Goal: Task Accomplishment & Management: Use online tool/utility

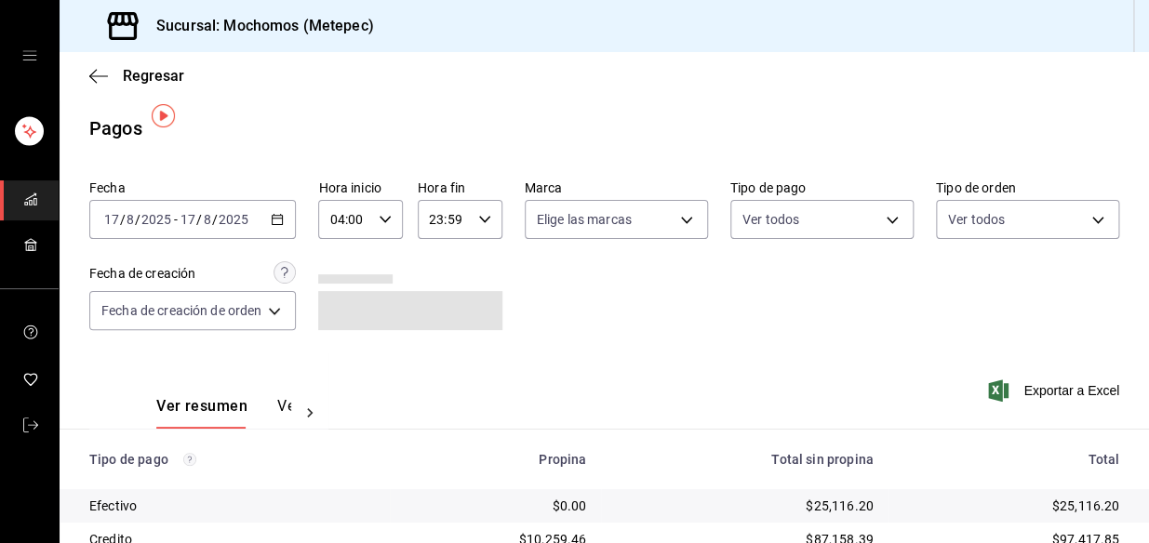
scroll to position [312, 0]
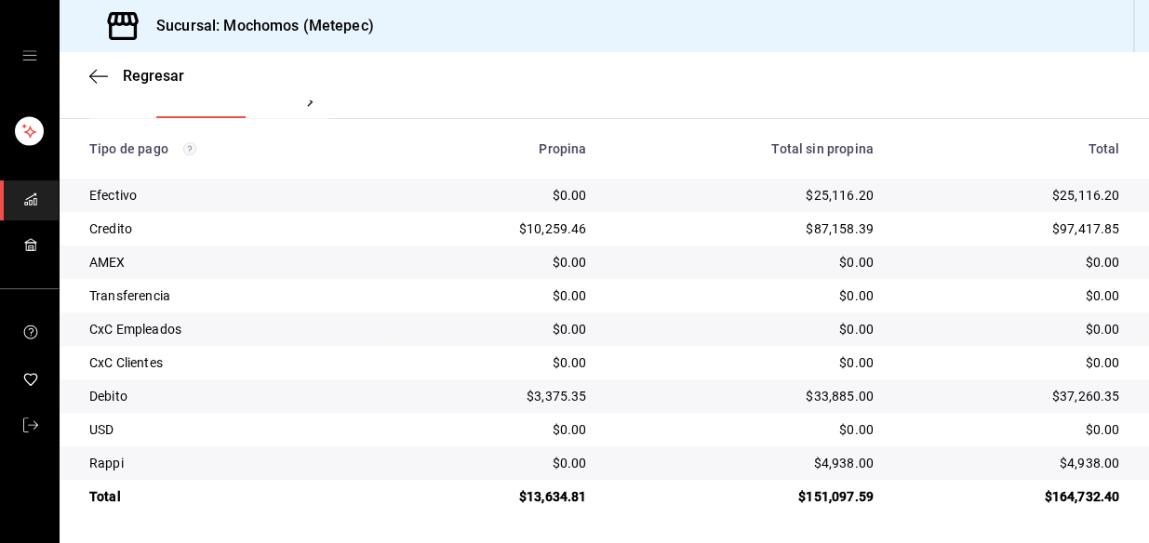
drag, startPoint x: 677, startPoint y: 391, endPoint x: 392, endPoint y: 85, distance: 418.7
click at [392, 85] on div "Regresar" at bounding box center [605, 75] width 1090 height 47
click at [97, 76] on icon "button" at bounding box center [98, 76] width 19 height 17
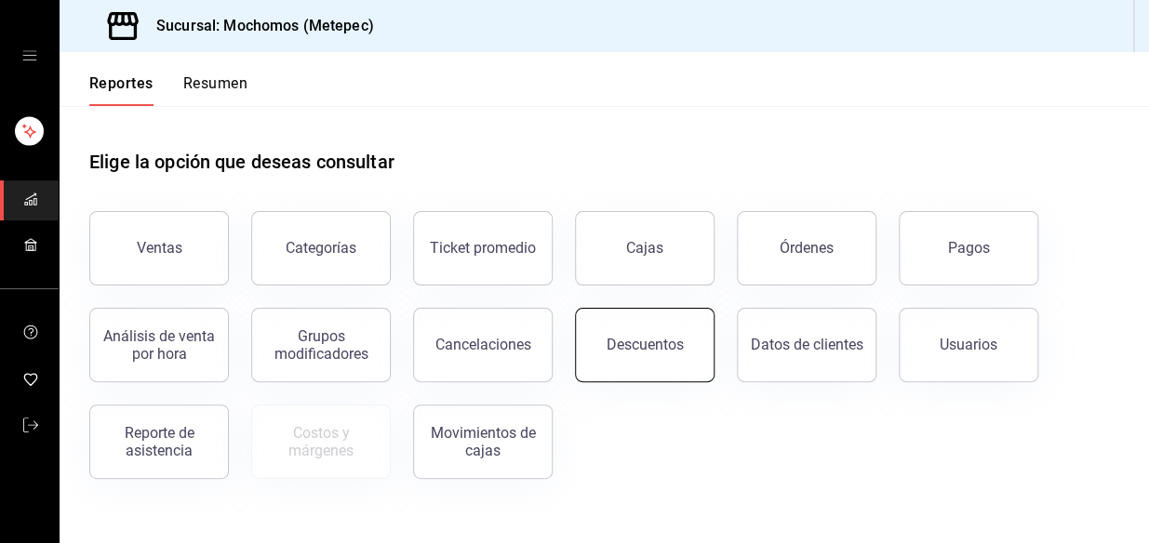
click at [661, 346] on div "Descuentos" at bounding box center [645, 345] width 77 height 18
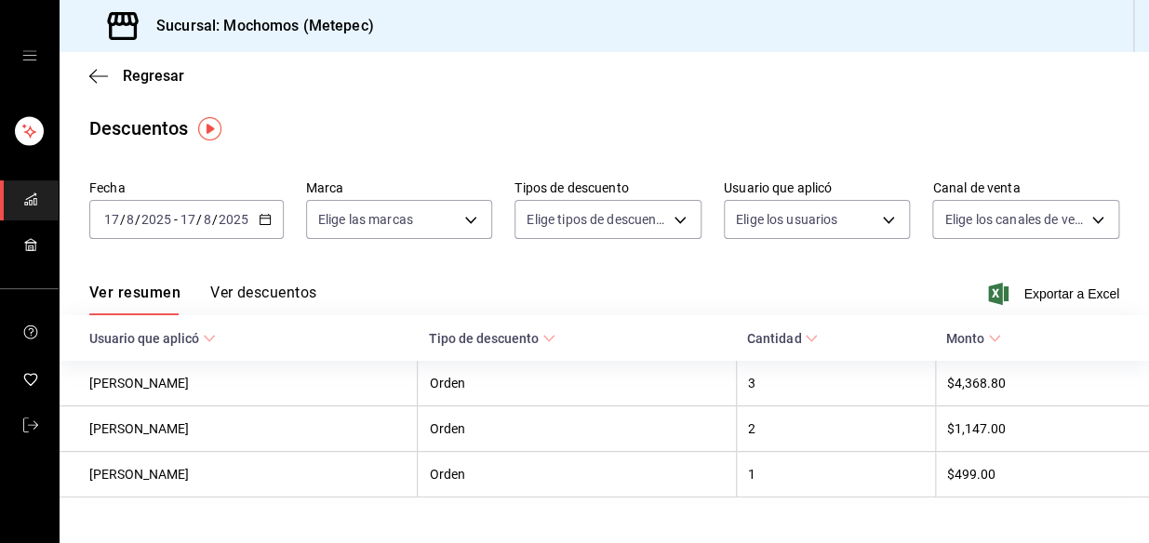
click at [263, 218] on \(Stroke\) "button" at bounding box center [265, 218] width 10 height 1
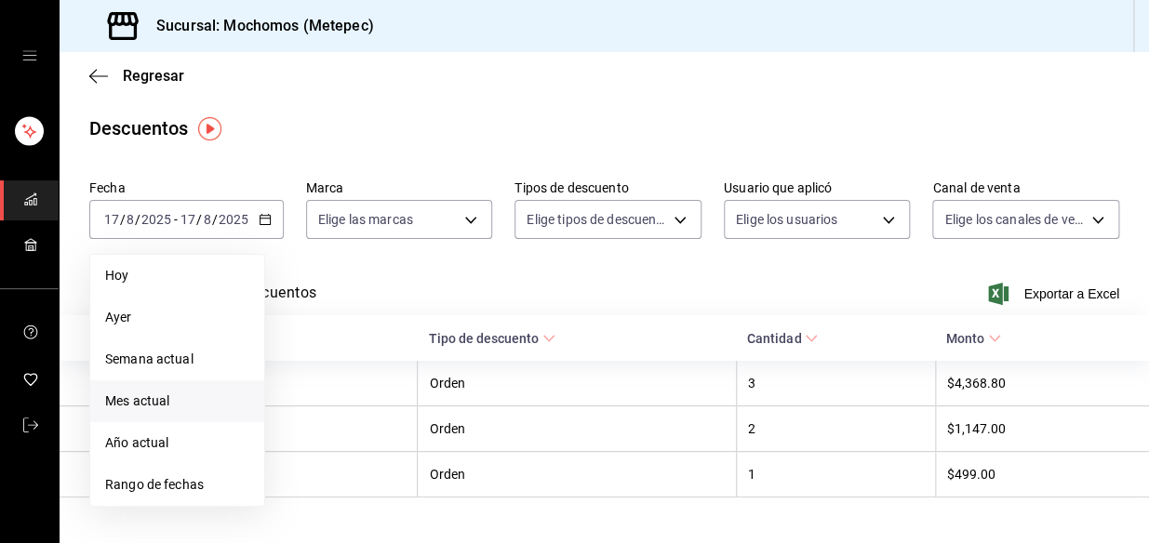
click at [163, 399] on span "Mes actual" at bounding box center [177, 402] width 144 height 20
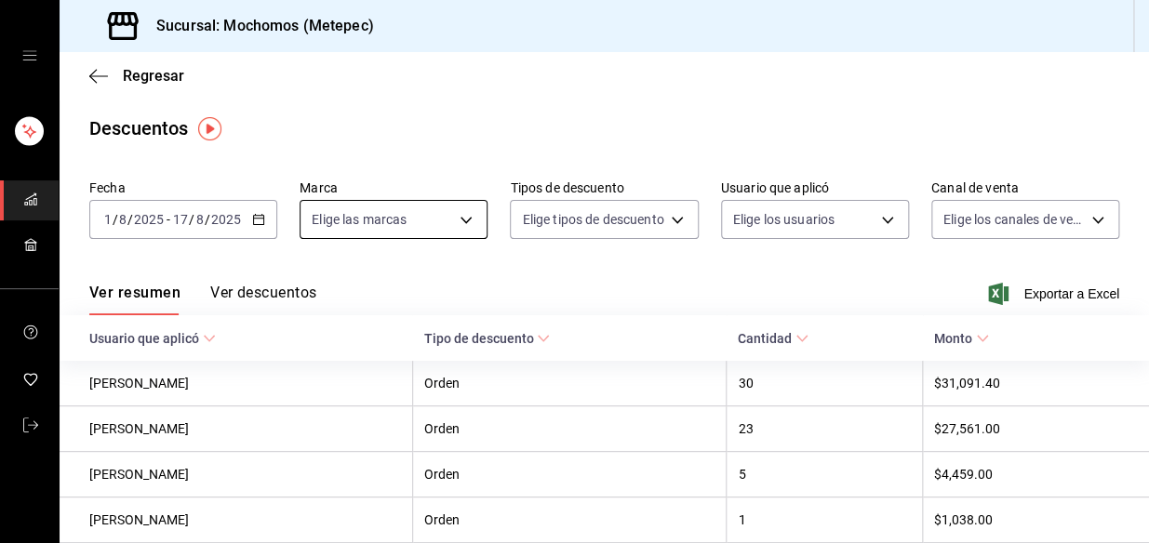
click at [469, 210] on body "Sucursal: Mochomos (Metepec) Regresar Descuentos Fecha [DATE] [DATE] - [DATE] […" at bounding box center [574, 271] width 1149 height 543
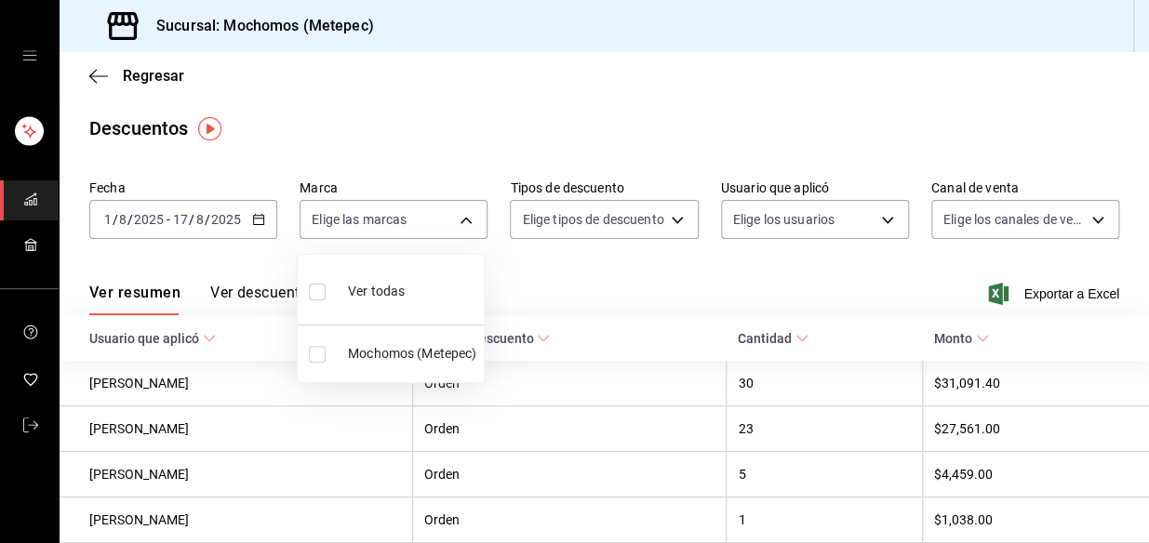
click at [368, 296] on span "Ver todas" at bounding box center [376, 292] width 57 height 20
type input "2365f74e-aa6b-4392-bdf2-72765591bddf"
checkbox input "true"
click at [561, 222] on div at bounding box center [574, 271] width 1149 height 543
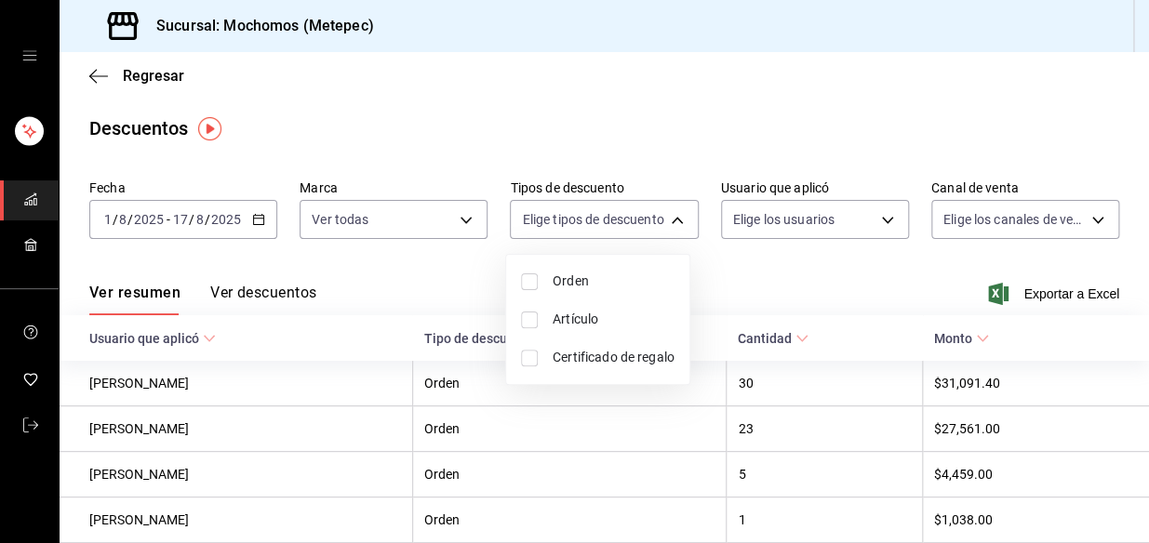
click at [561, 222] on body "Sucursal: Mochomos (Metepec) Regresar Descuentos Fecha [DATE] [DATE] - [DATE] […" at bounding box center [574, 271] width 1149 height 543
click at [525, 289] on li "Orden" at bounding box center [597, 281] width 183 height 38
type input "ORDER"
checkbox input "true"
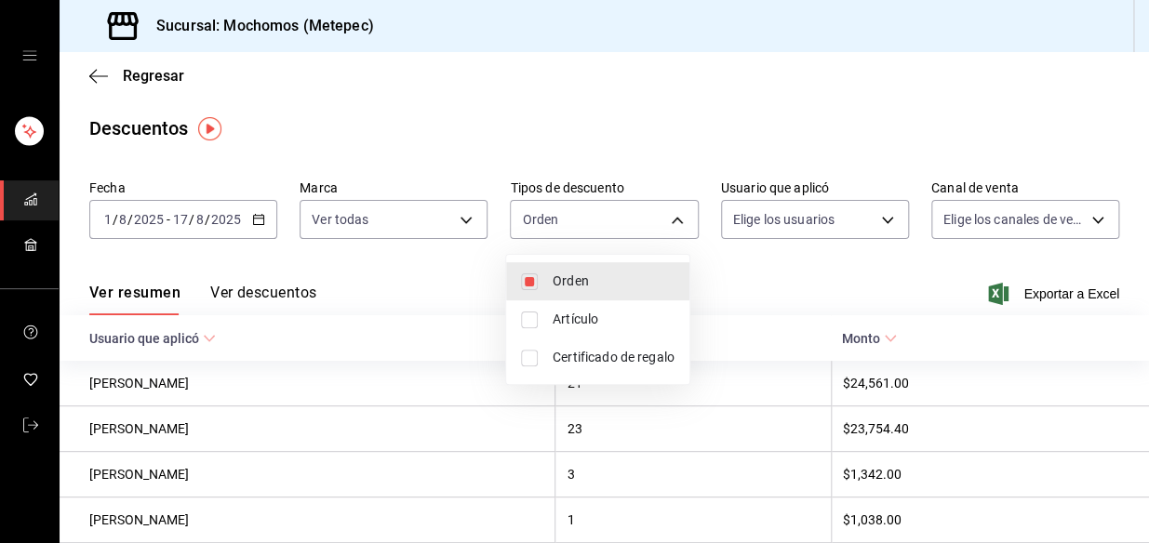
click at [745, 284] on div at bounding box center [574, 271] width 1149 height 543
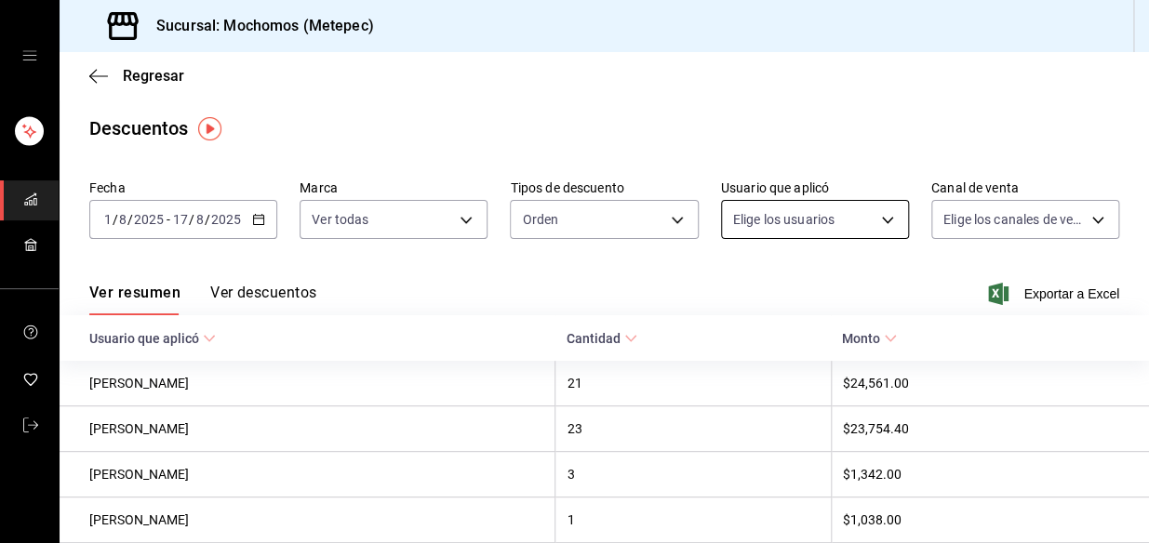
click at [821, 227] on body "Sucursal: Mochomos (Metepec) Regresar Descuentos Fecha [DATE] [DATE] - [DATE] […" at bounding box center [574, 271] width 1149 height 543
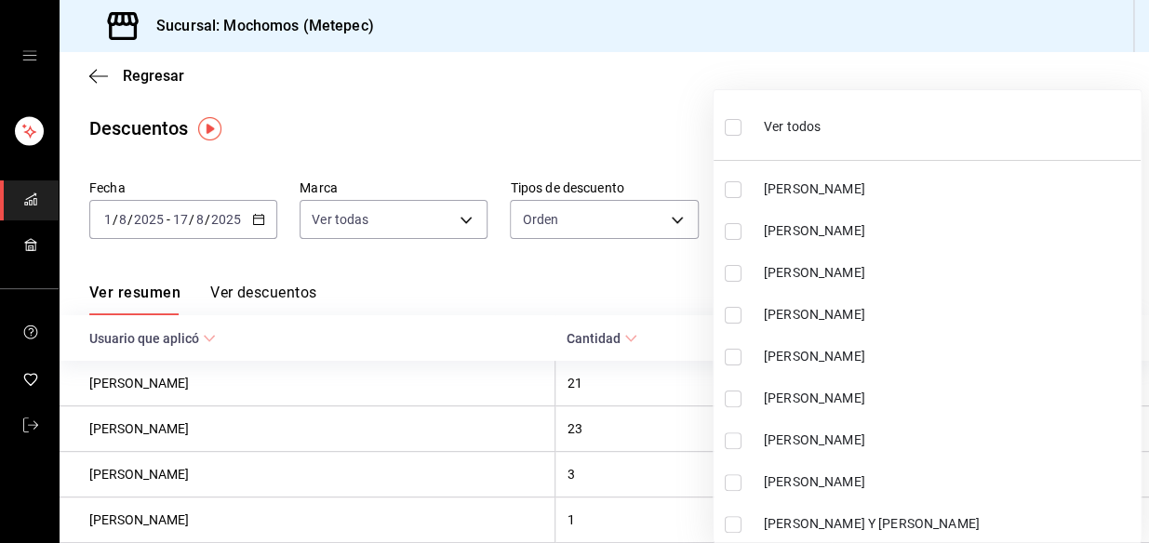
click at [731, 127] on input "checkbox" at bounding box center [733, 127] width 17 height 17
checkbox input "true"
click at [731, 127] on ul "Ver todos [PERSON_NAME] [PERSON_NAME] [PERSON_NAME] JUAREZ [PERSON_NAME] [PERSO…" at bounding box center [927, 322] width 427 height 465
type input "6a0d0205-a65e-4385-a5e4-8194106e5f11,40bd10dc-9f0c-4310-b12f-7c9231e9e101,2bde0…"
checkbox input "true"
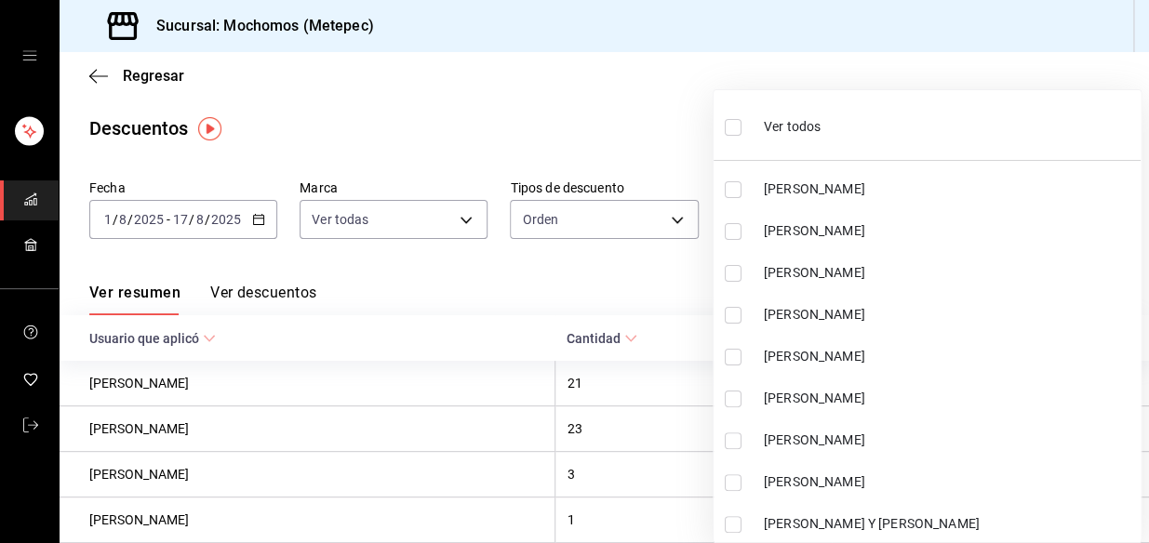
checkbox input "true"
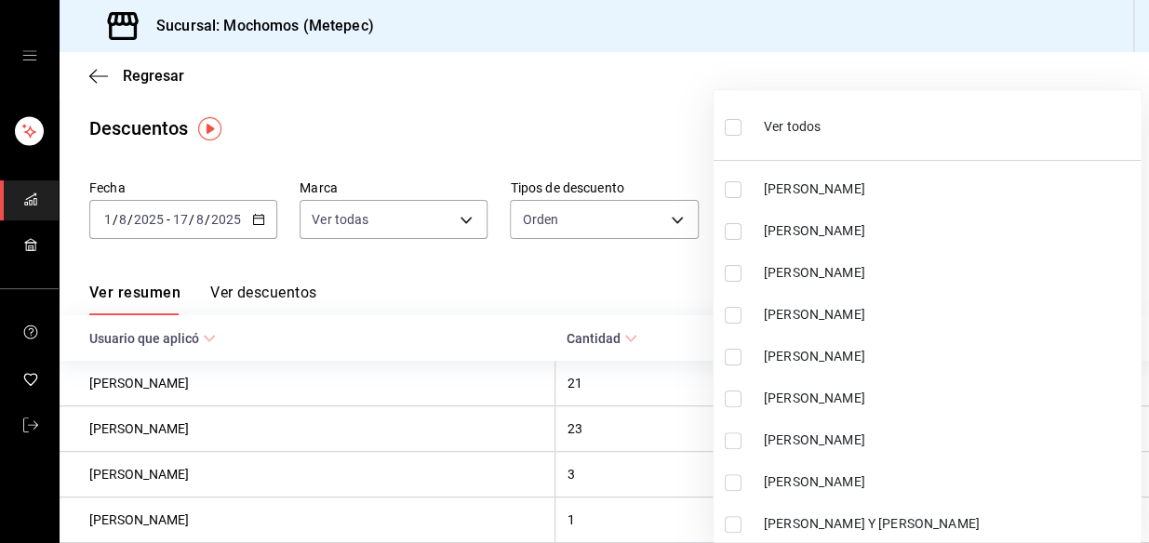
checkbox input "true"
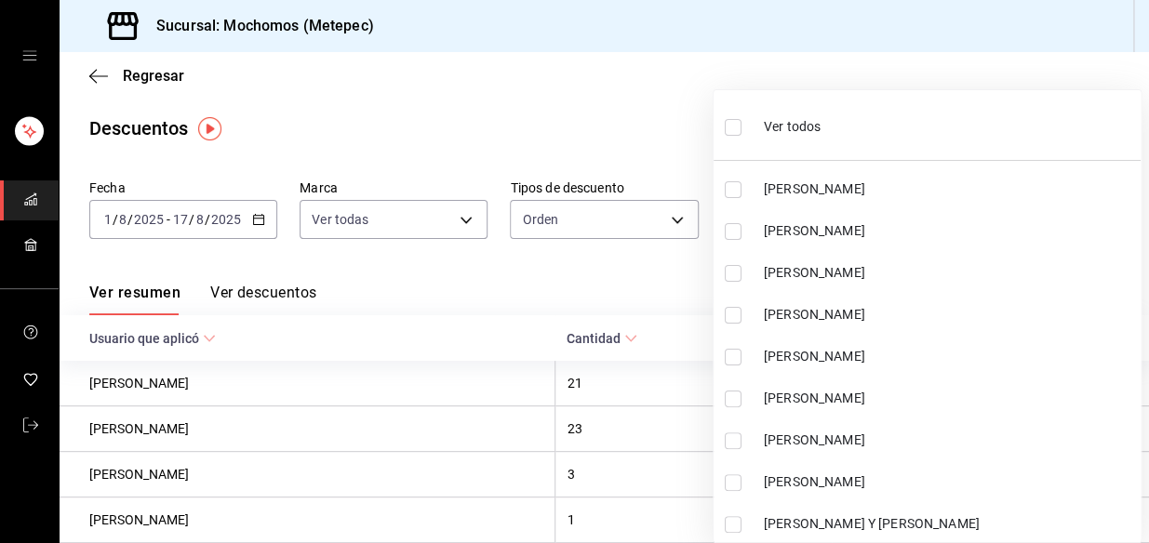
checkbox input "true"
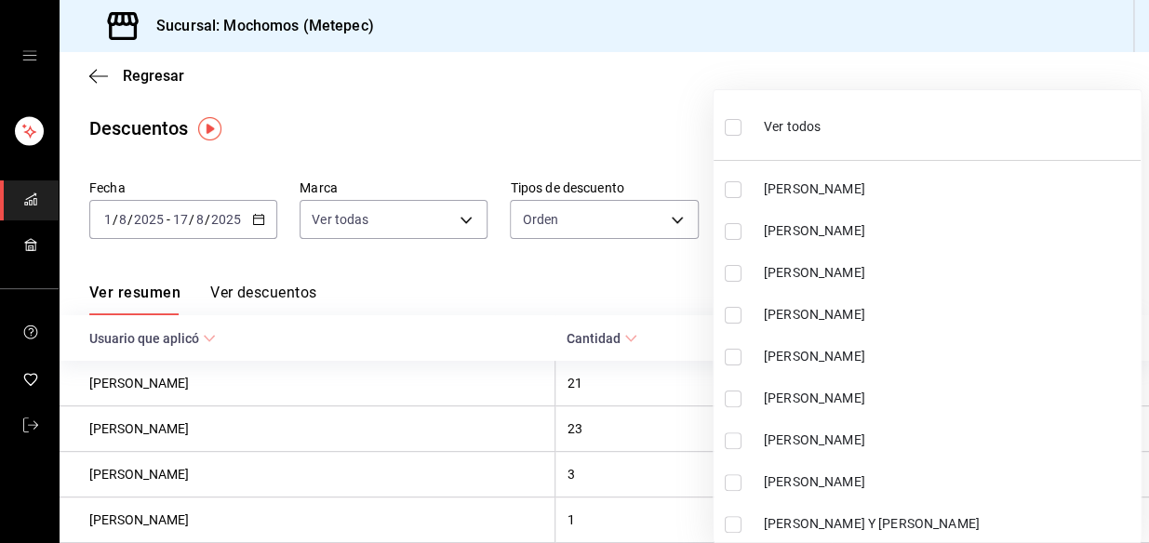
checkbox input "true"
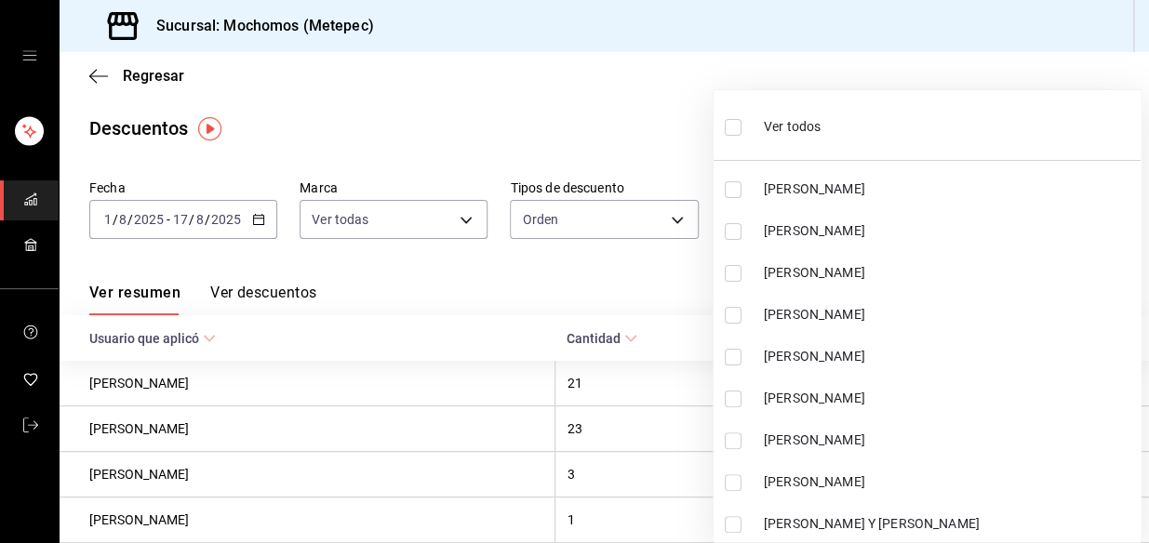
checkbox input "true"
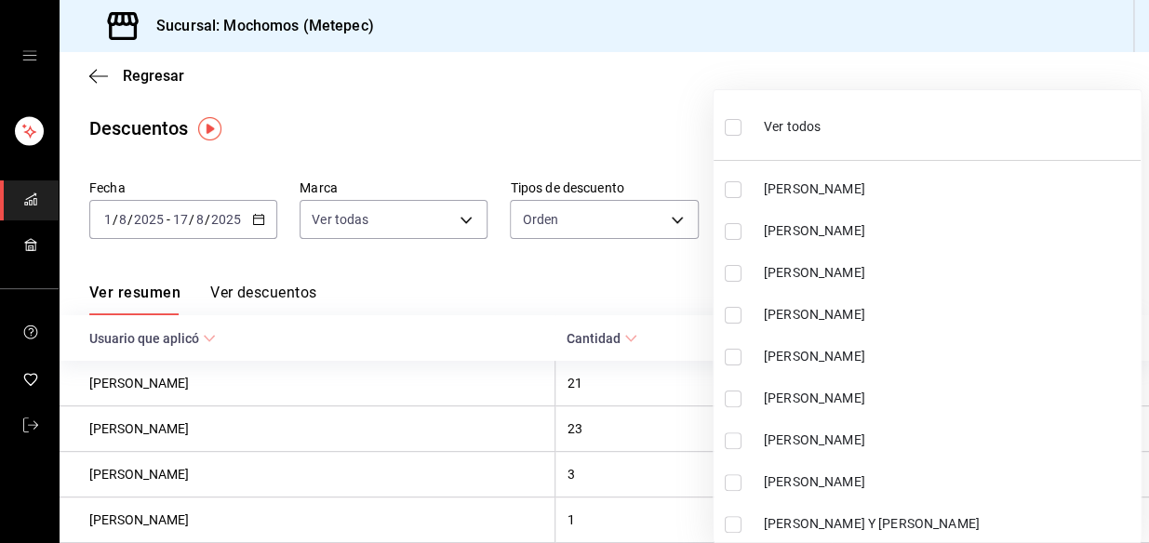
checkbox input "true"
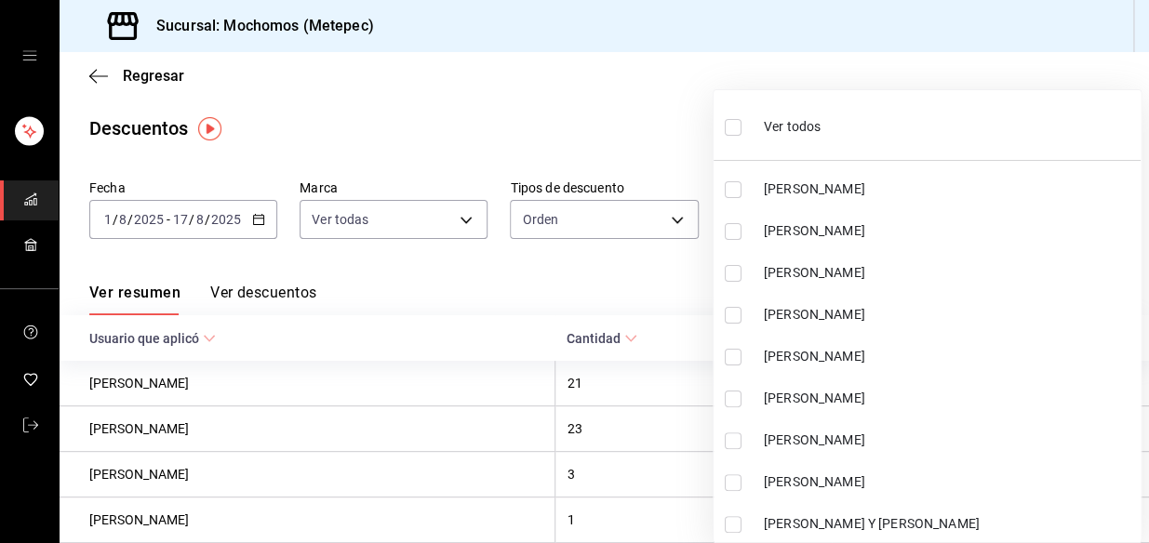
checkbox input "true"
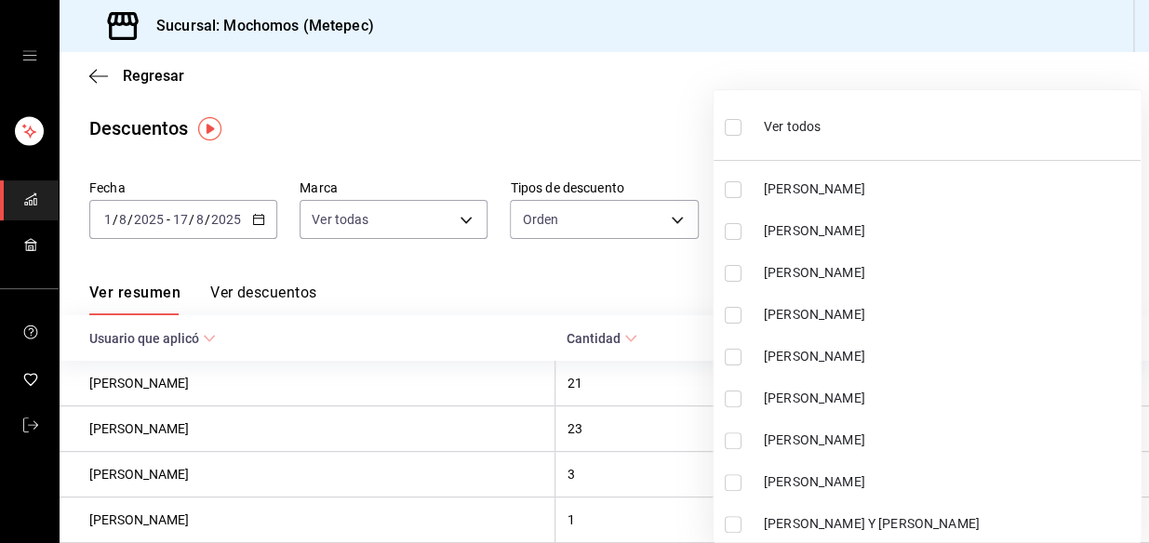
checkbox input "true"
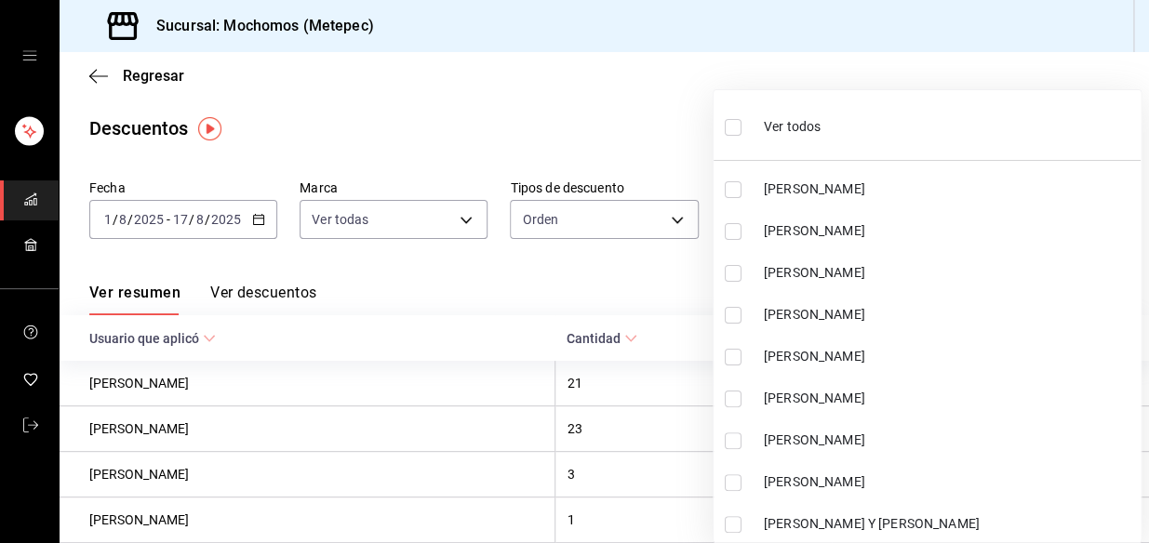
checkbox input "true"
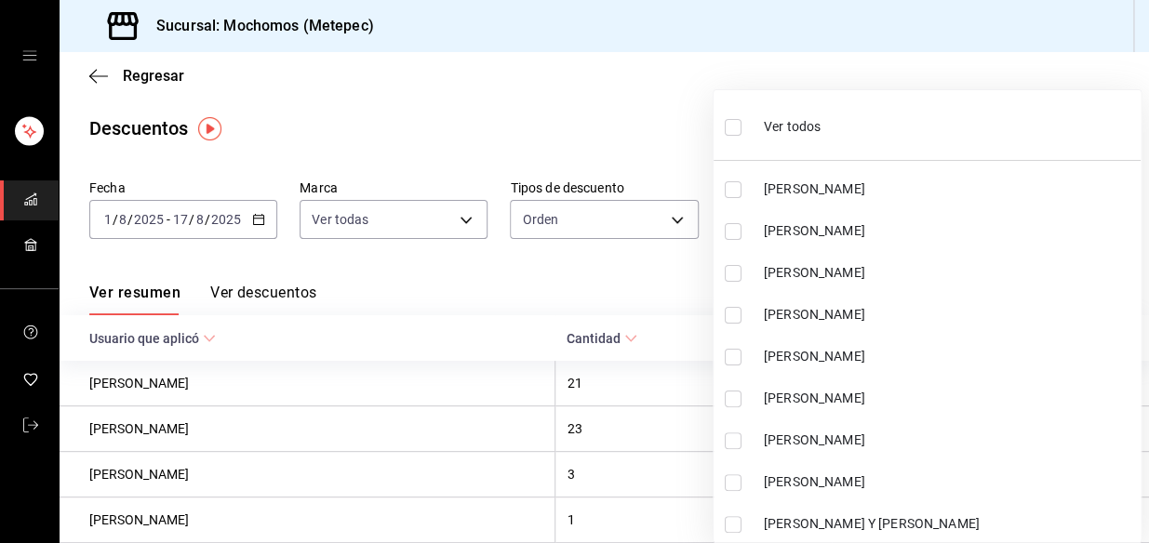
checkbox input "true"
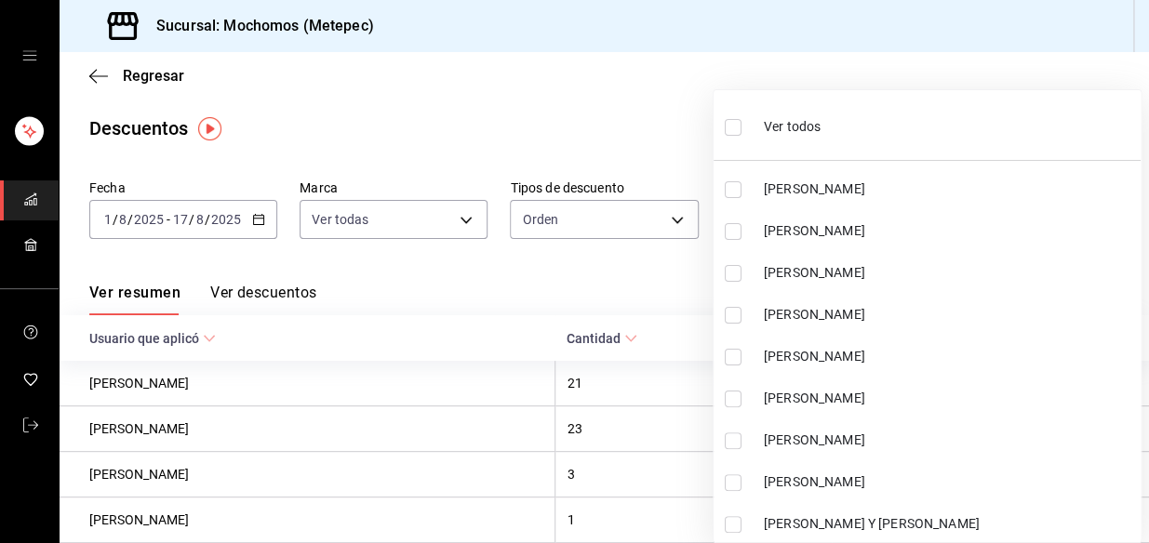
checkbox input "true"
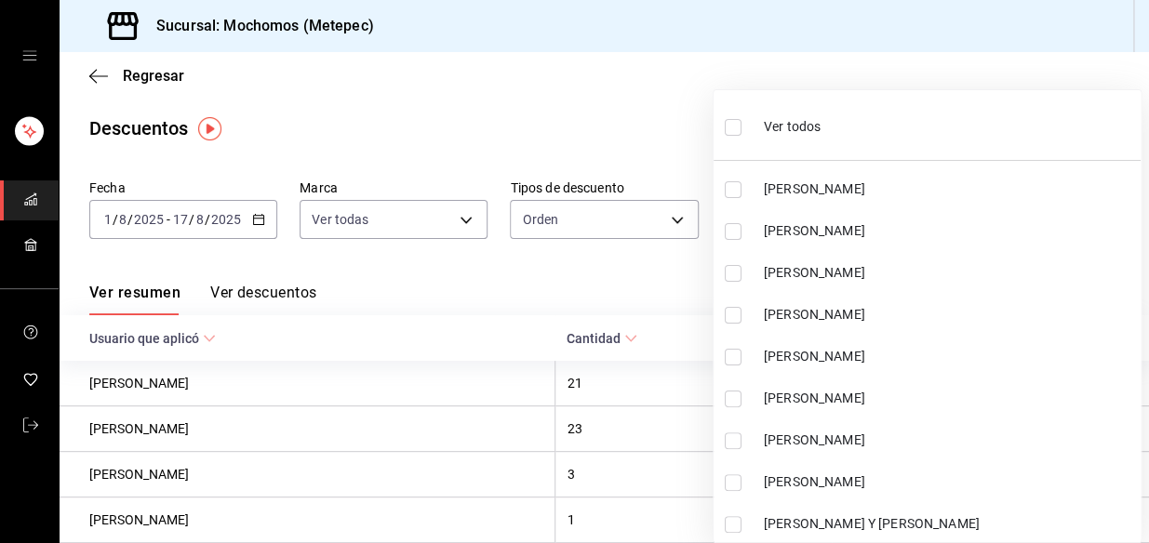
checkbox input "true"
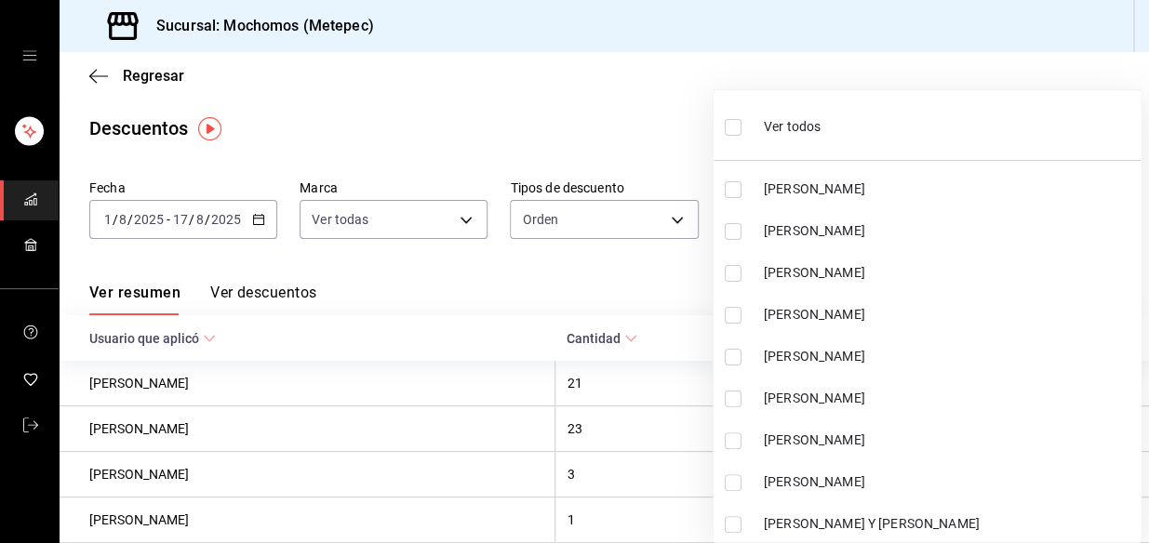
checkbox input "true"
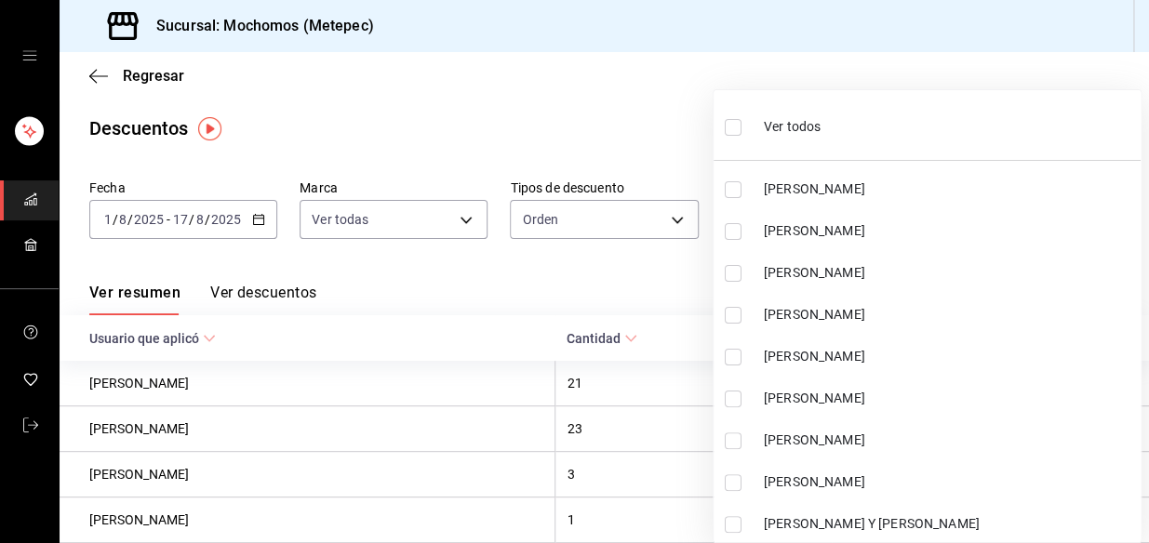
checkbox input "true"
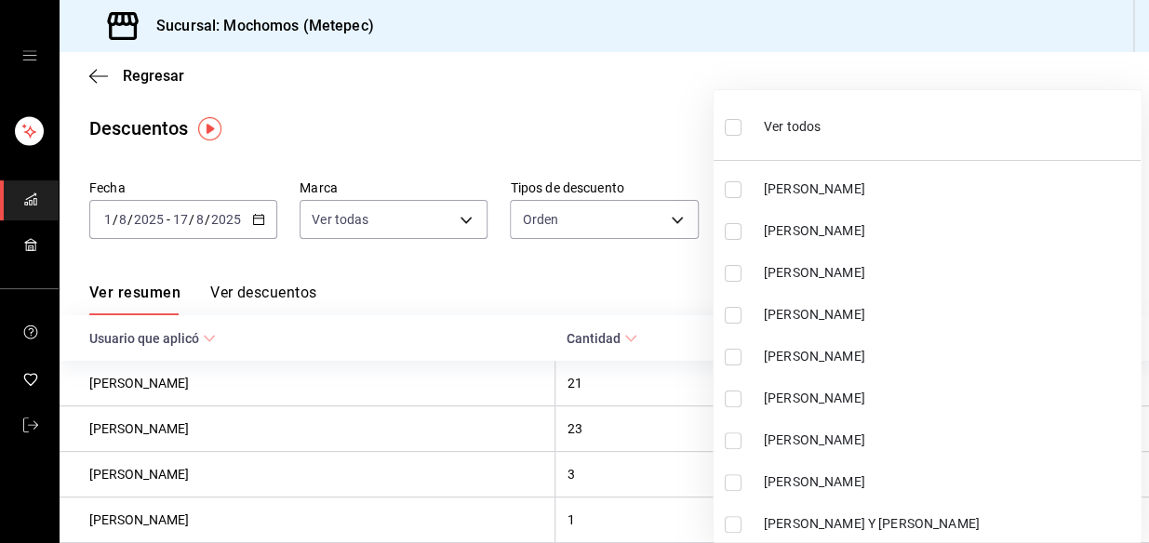
checkbox input "true"
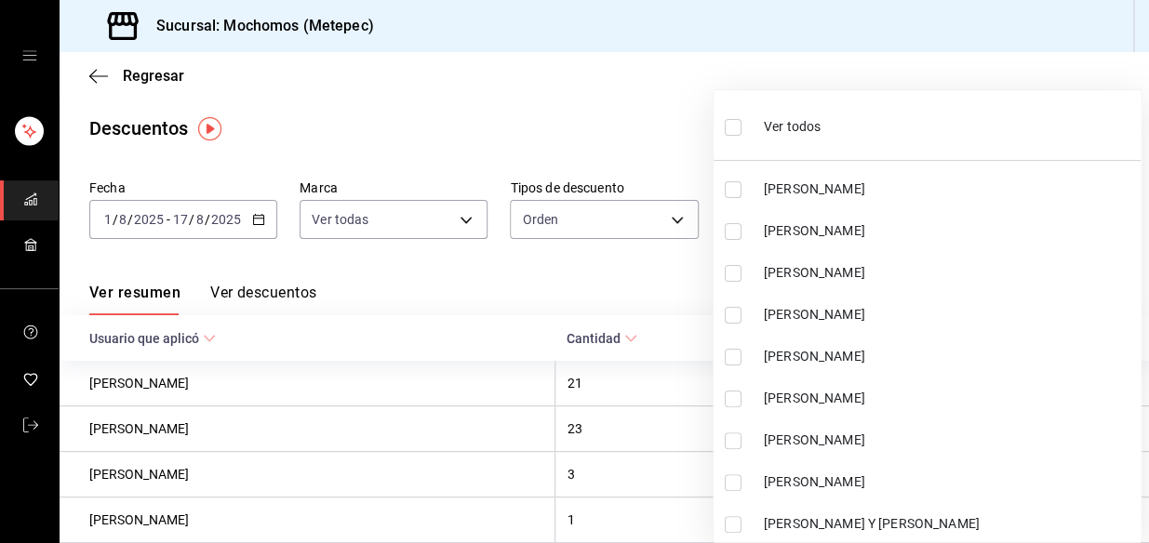
checkbox input "true"
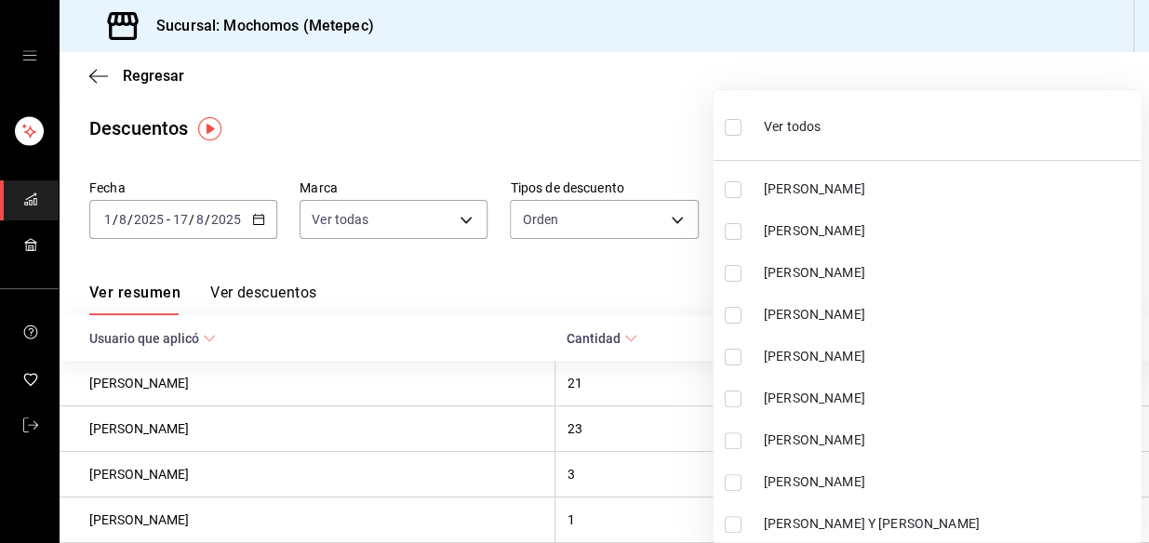
checkbox input "true"
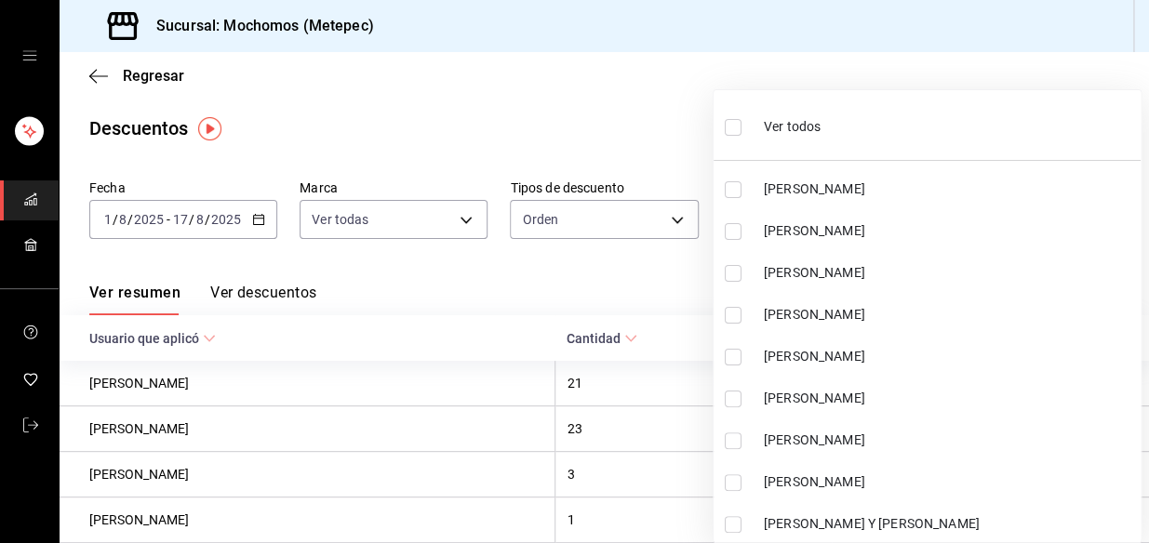
checkbox input "true"
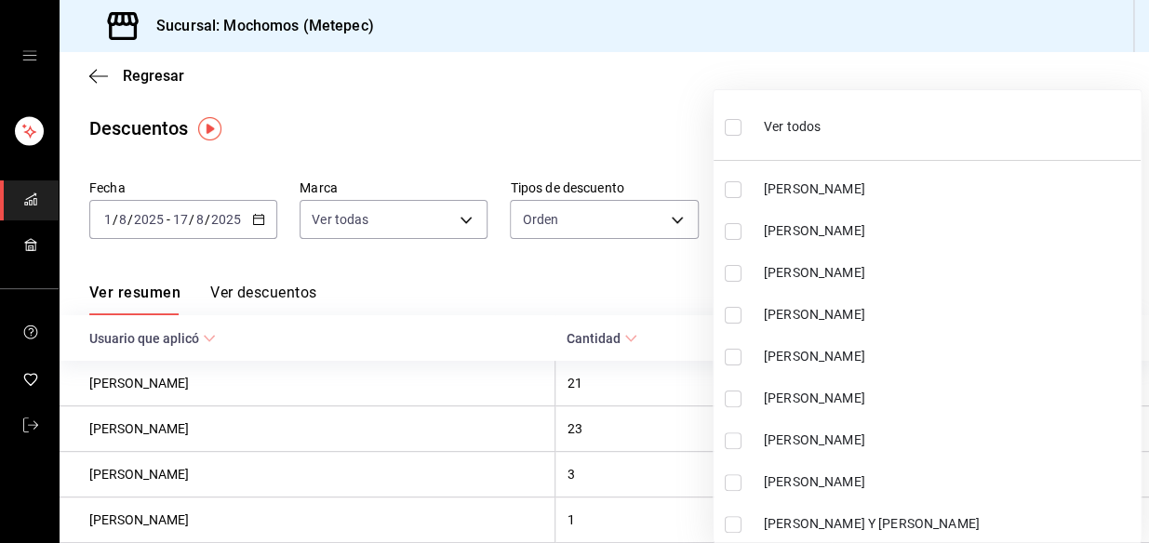
checkbox input "true"
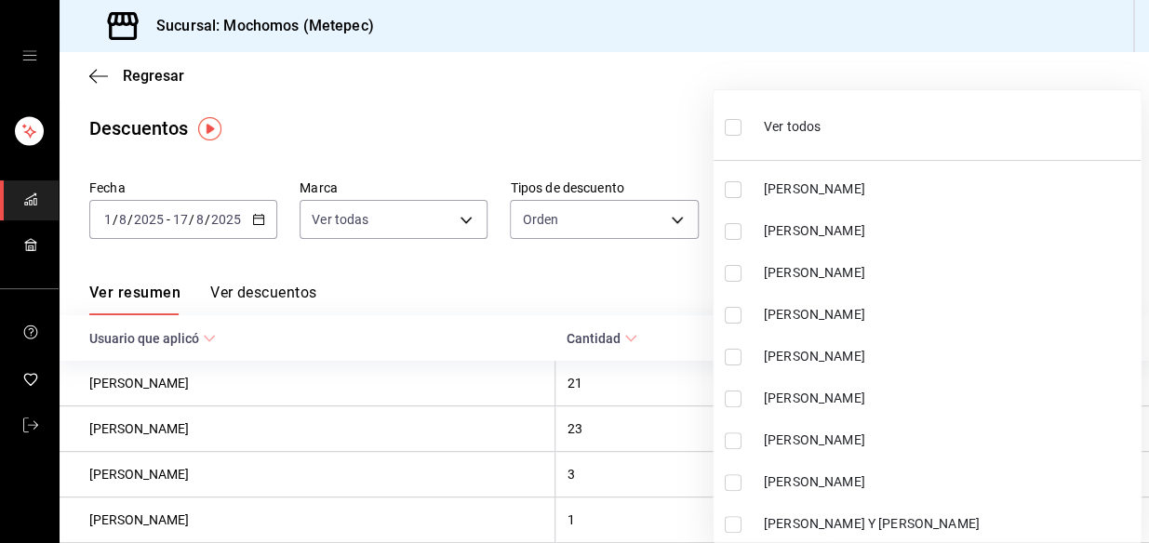
checkbox input "true"
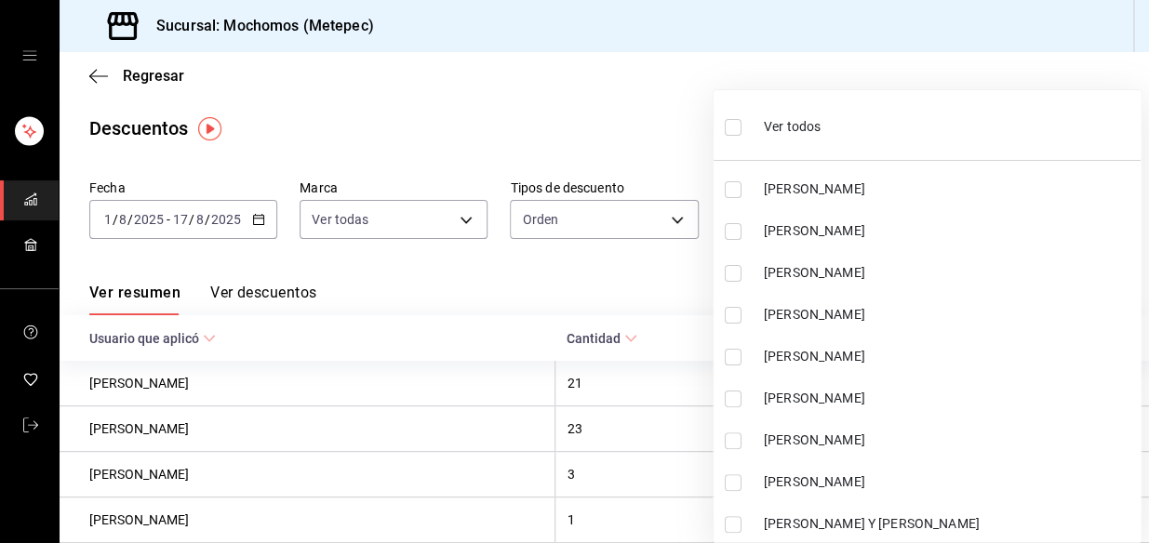
checkbox input "true"
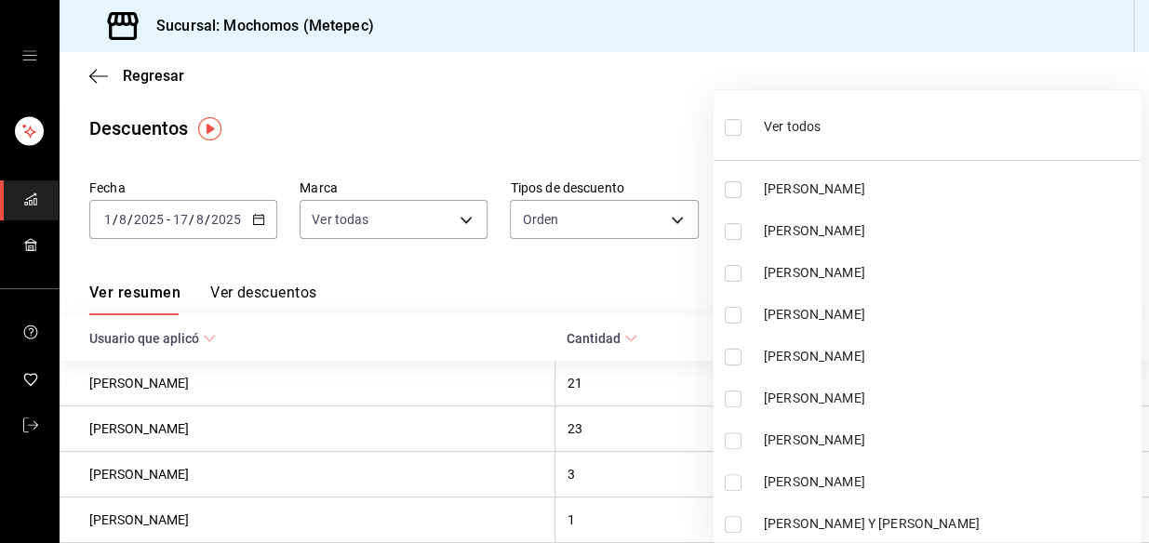
checkbox input "true"
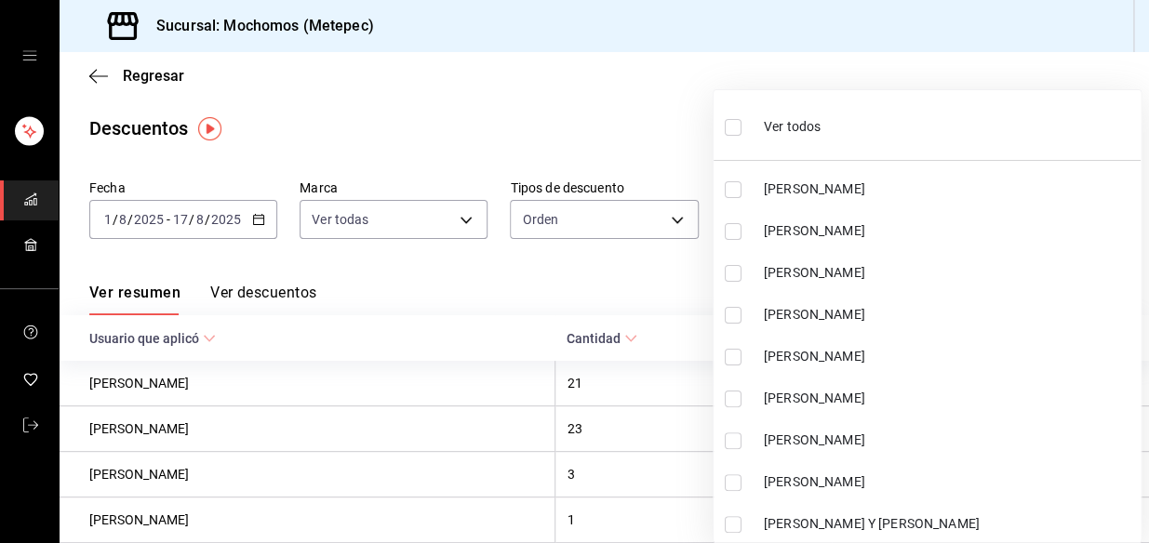
checkbox input "true"
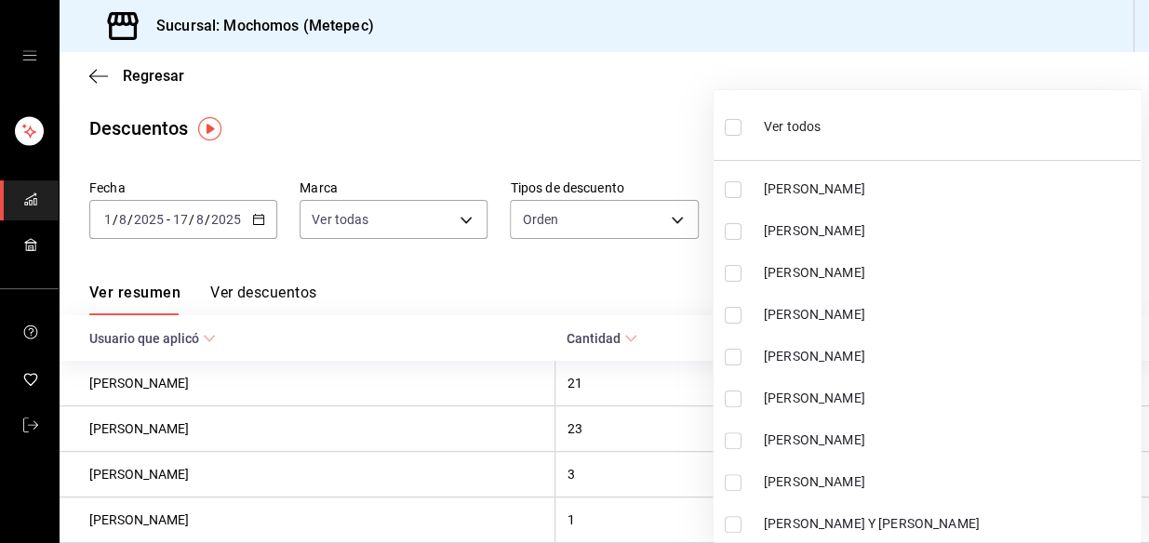
checkbox input "true"
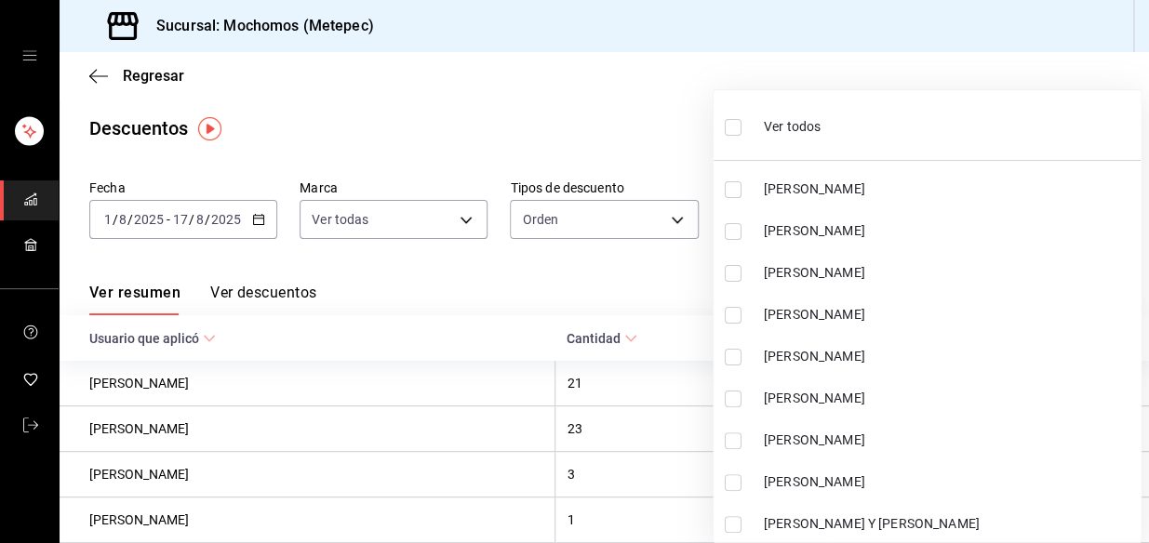
checkbox input "true"
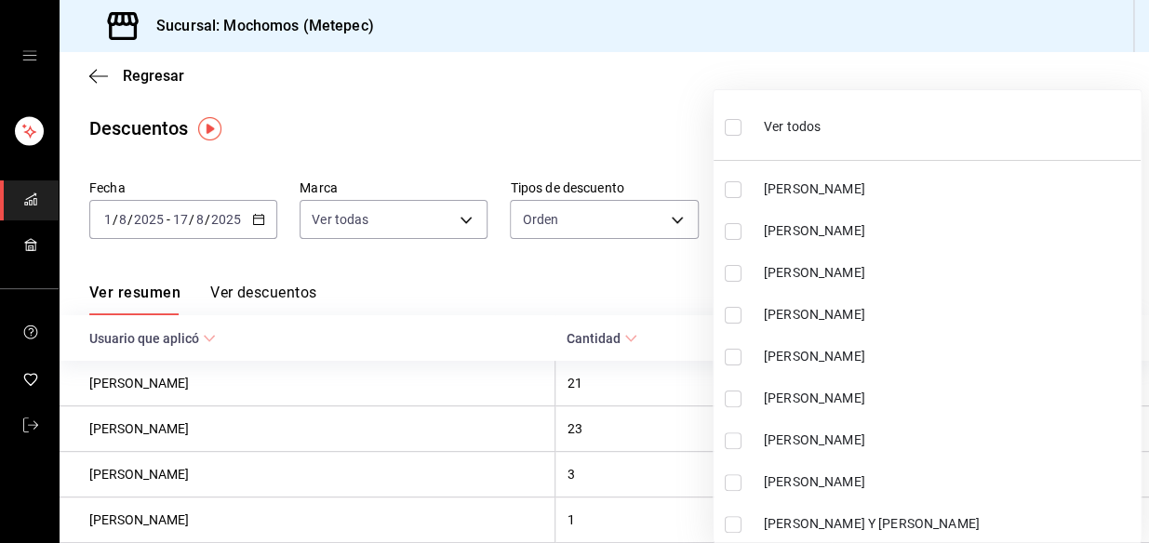
checkbox input "true"
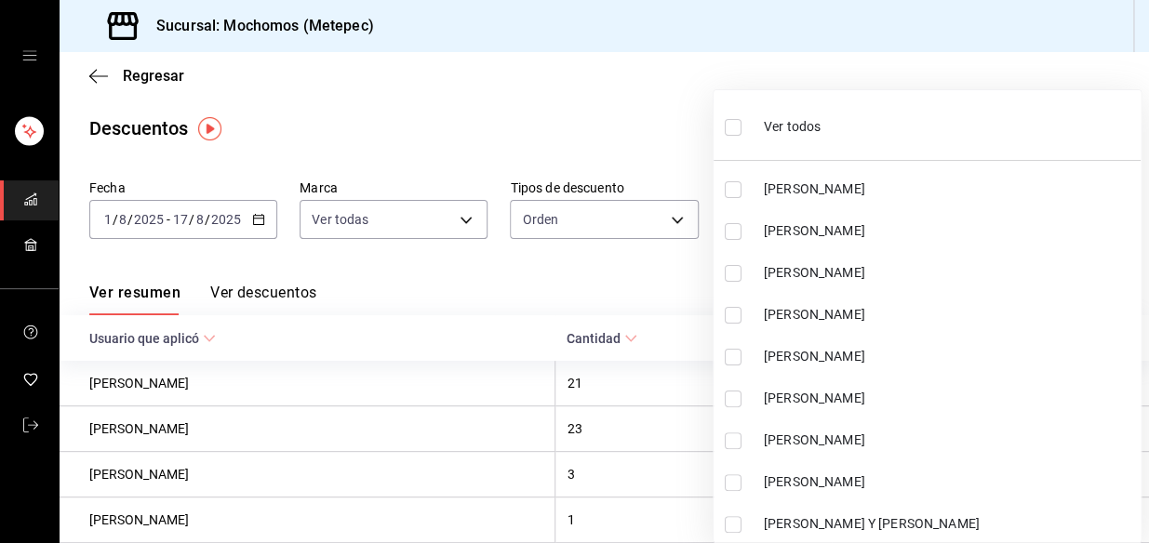
checkbox input "true"
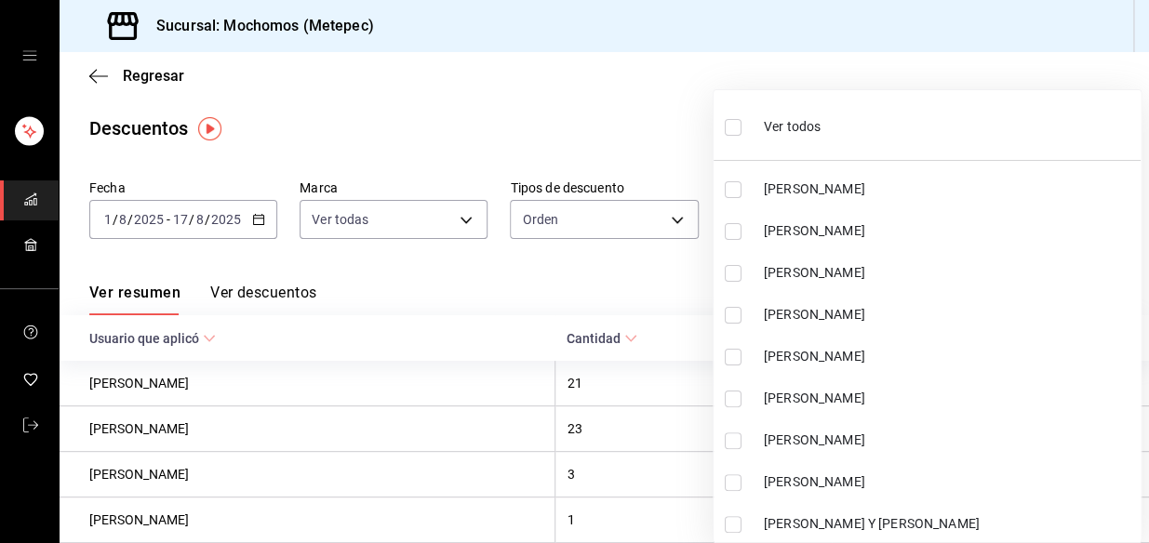
checkbox input "true"
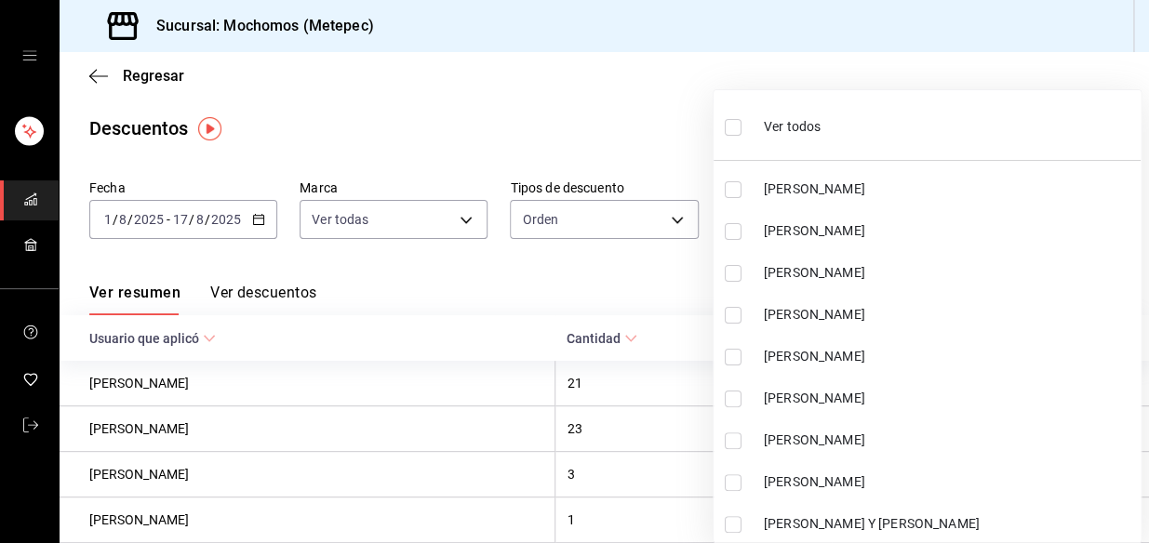
checkbox input "true"
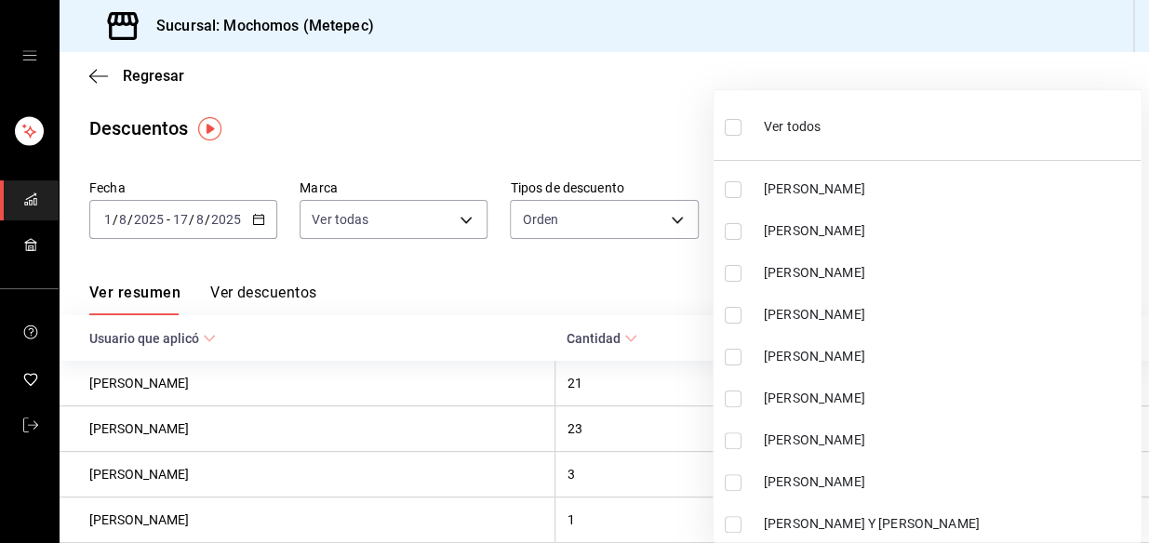
checkbox input "true"
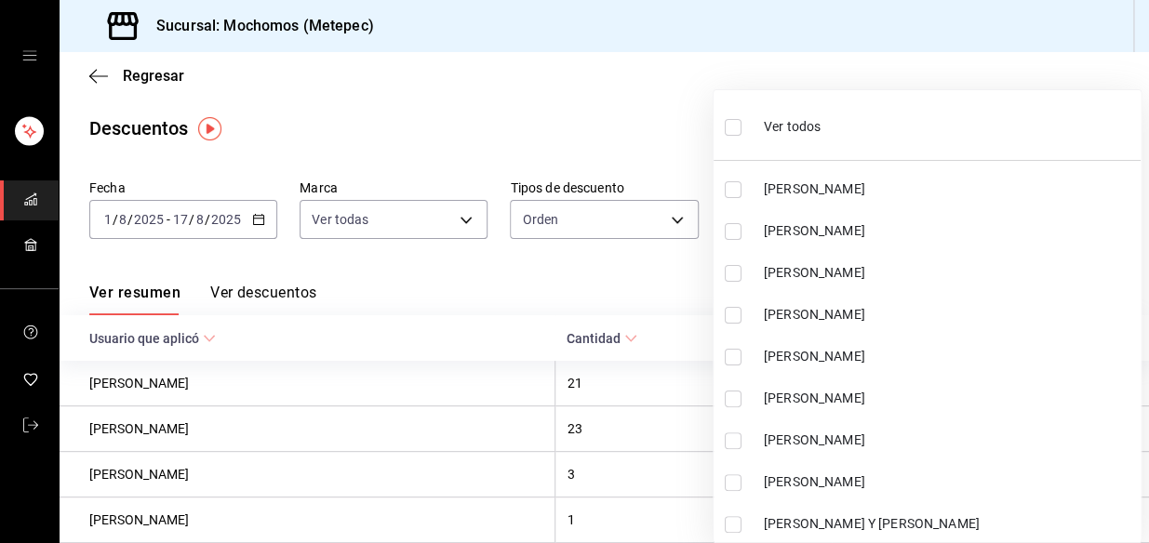
checkbox input "true"
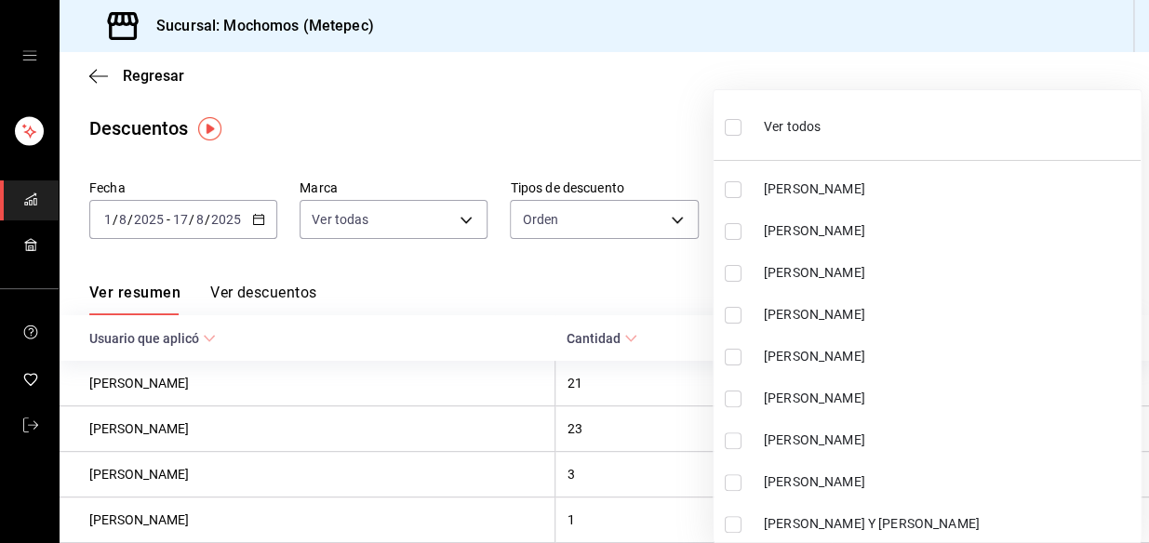
checkbox input "true"
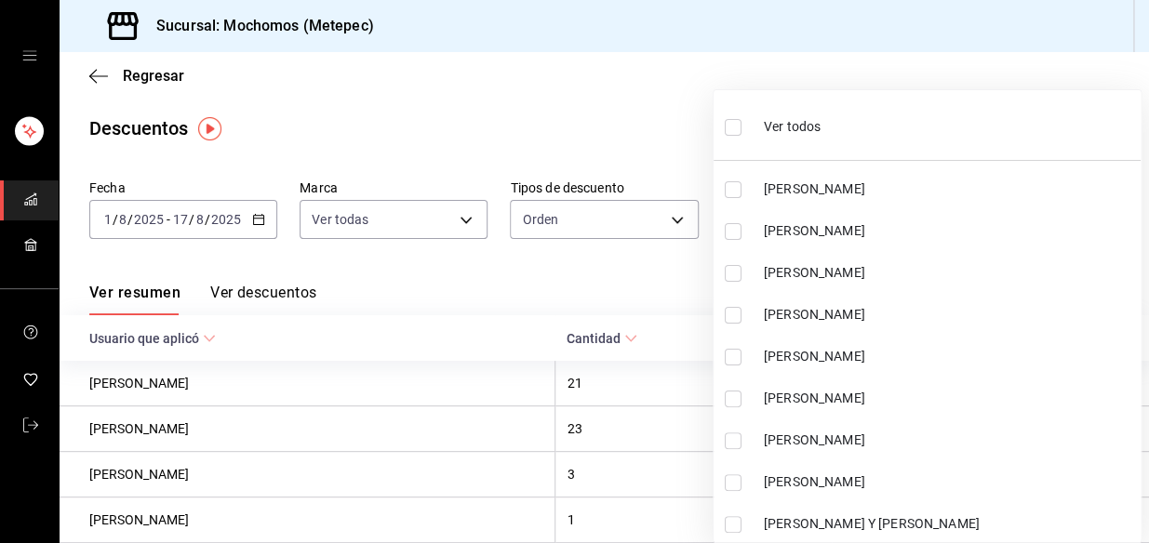
checkbox input "true"
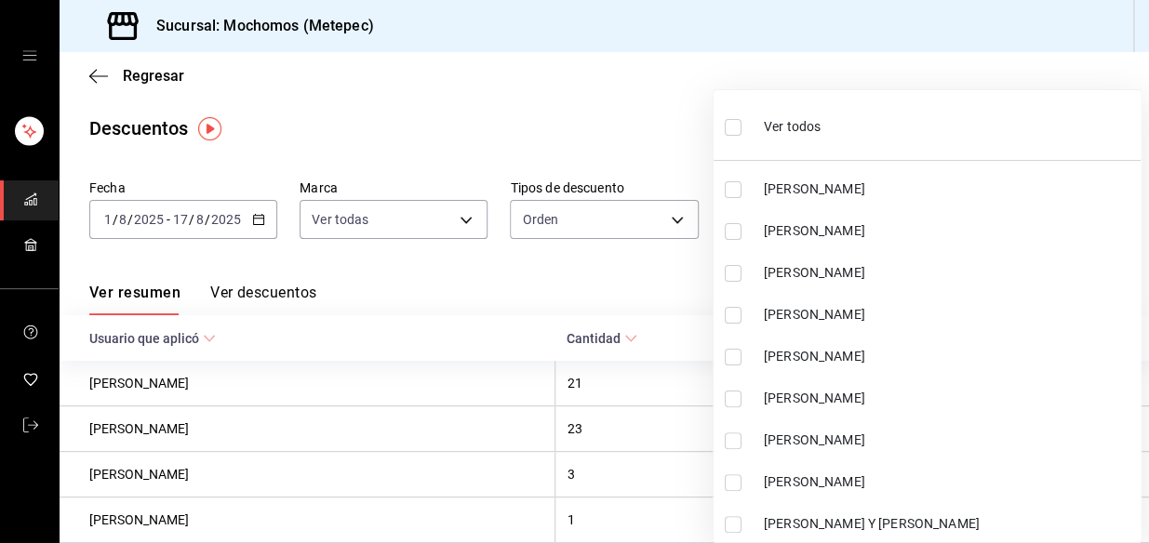
checkbox input "true"
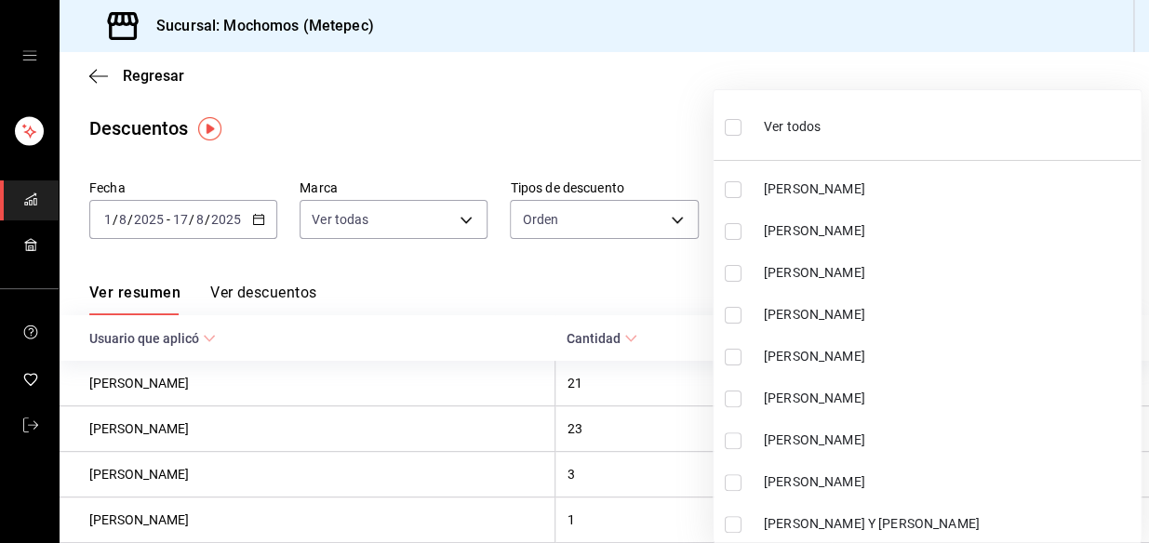
checkbox input "true"
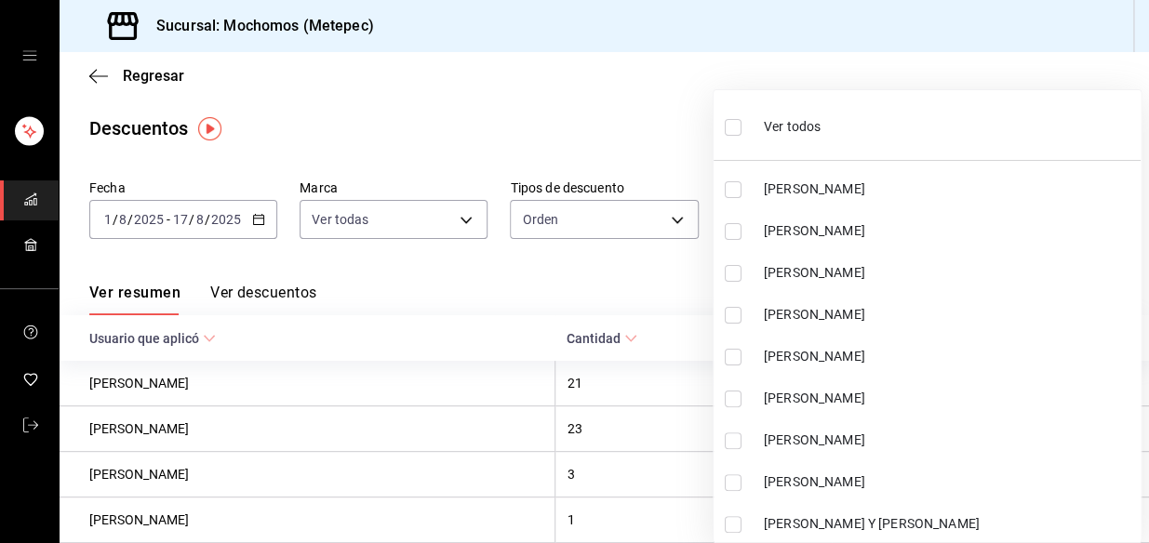
checkbox input "true"
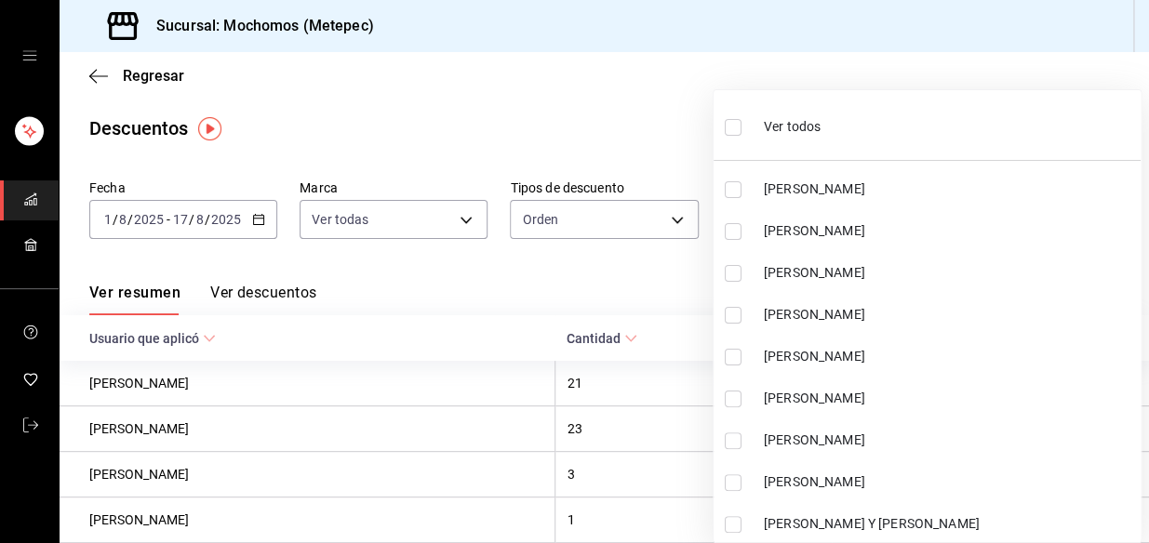
checkbox input "true"
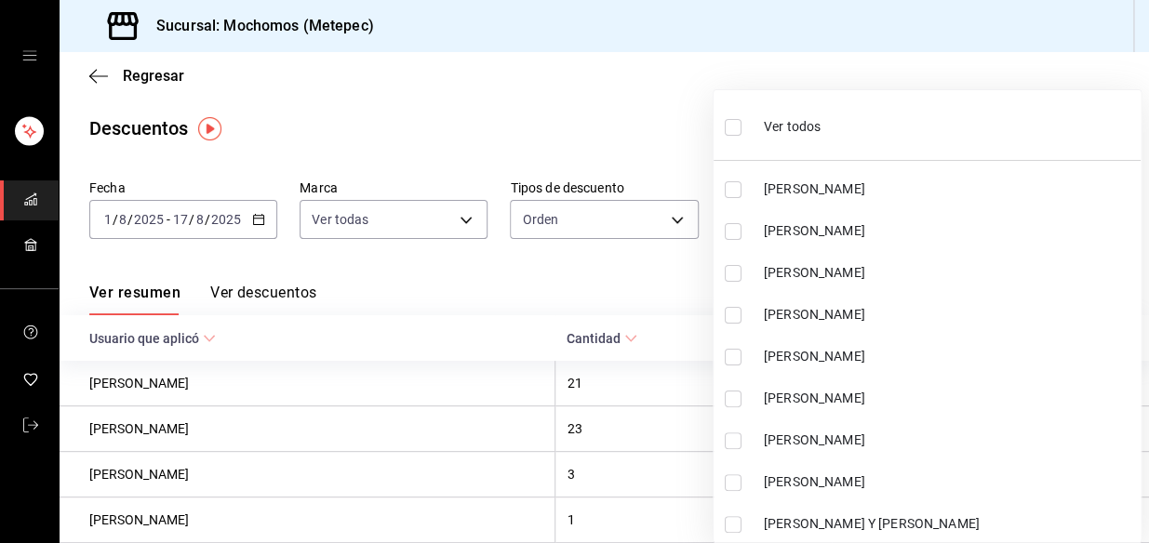
checkbox input "true"
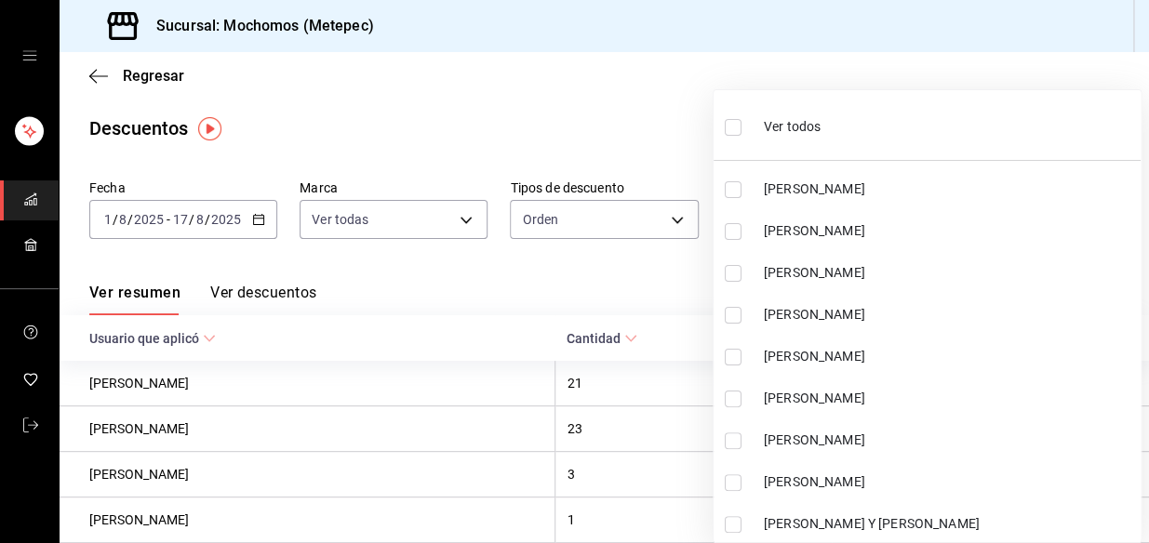
checkbox input "true"
click at [650, 127] on div at bounding box center [574, 271] width 1149 height 543
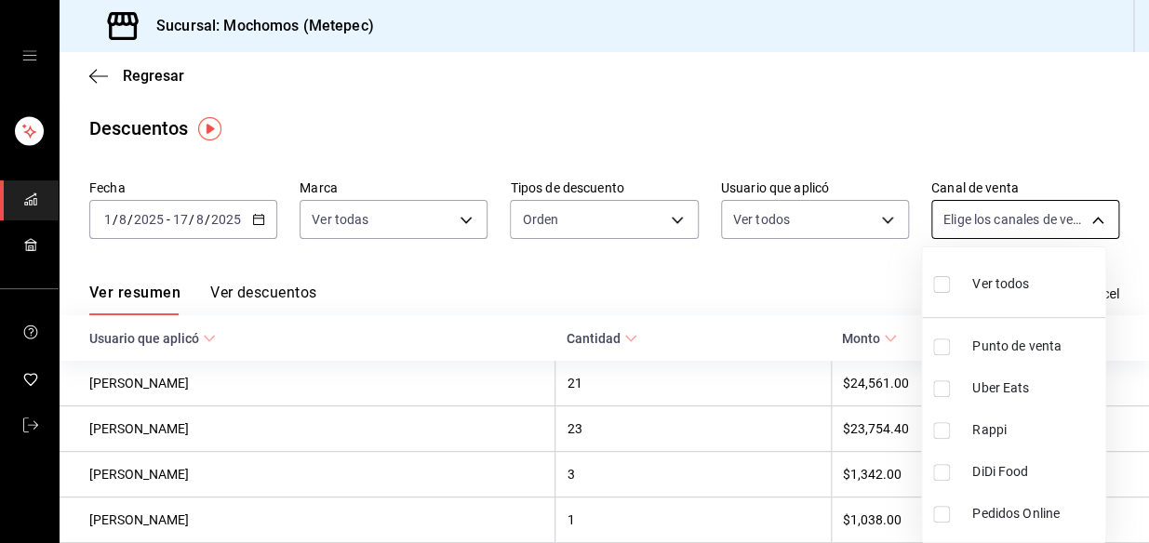
click at [1090, 216] on body "Sucursal: Mochomos (Metepec) Regresar Descuentos Fecha [DATE] [DATE] - [DATE] […" at bounding box center [574, 271] width 1149 height 543
click at [943, 282] on input "checkbox" at bounding box center [941, 284] width 17 height 17
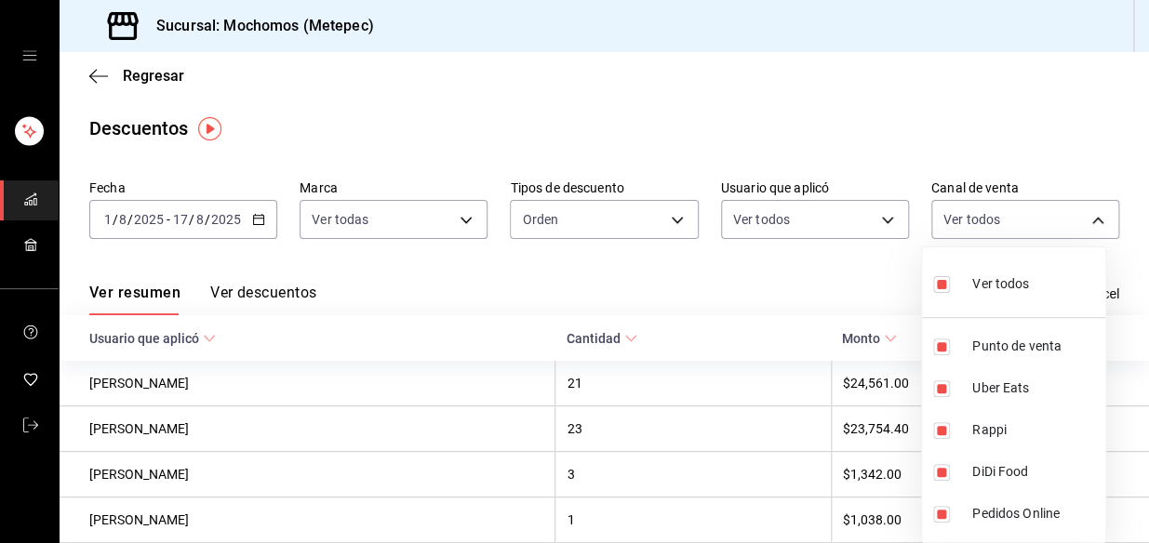
click at [621, 283] on div at bounding box center [574, 271] width 1149 height 543
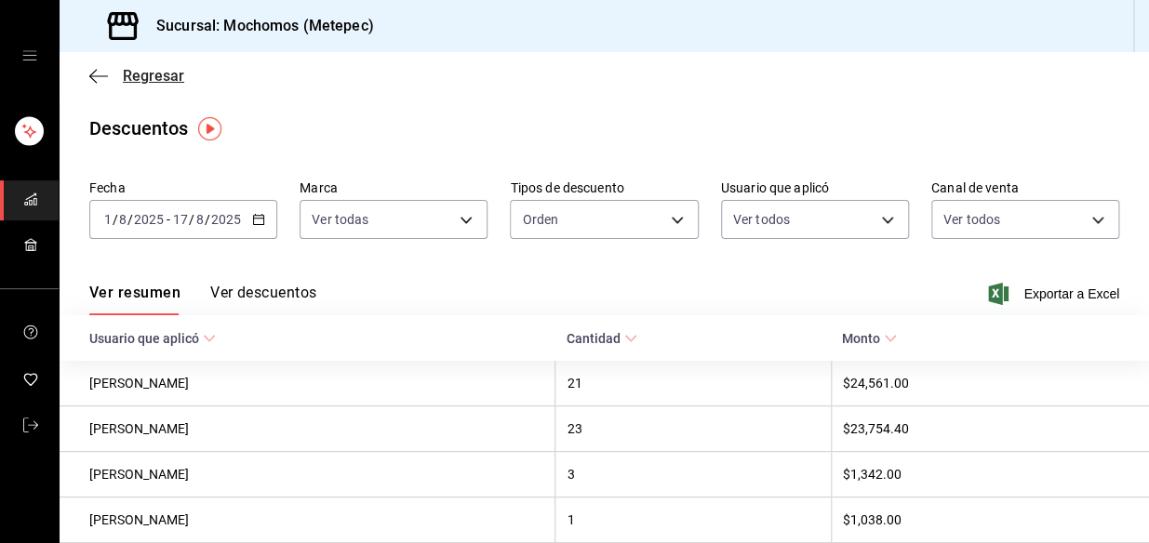
click at [93, 77] on icon "button" at bounding box center [98, 76] width 19 height 17
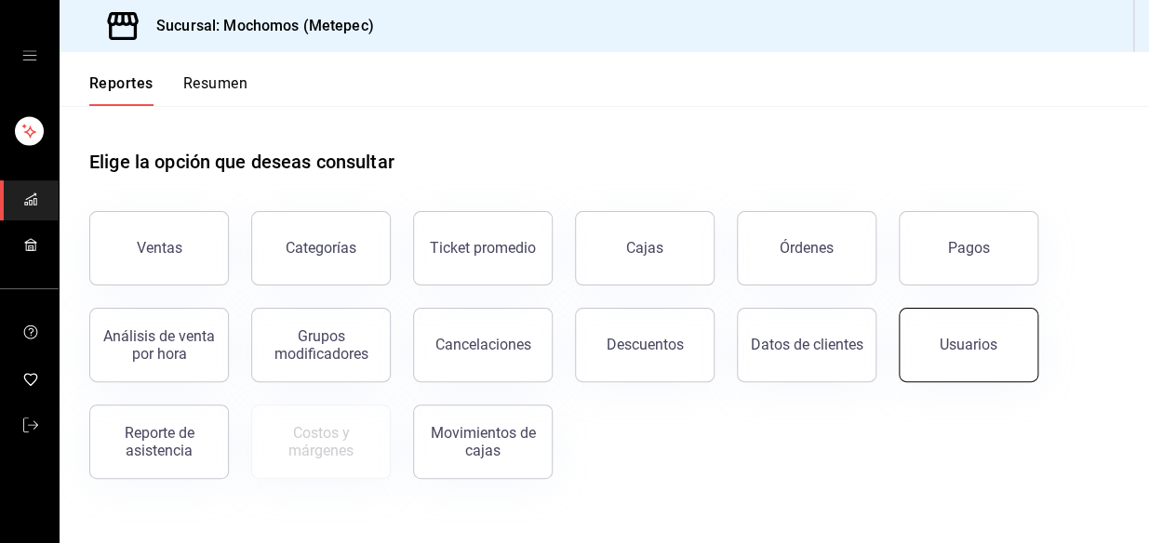
click at [958, 346] on div "Usuarios" at bounding box center [969, 345] width 58 height 18
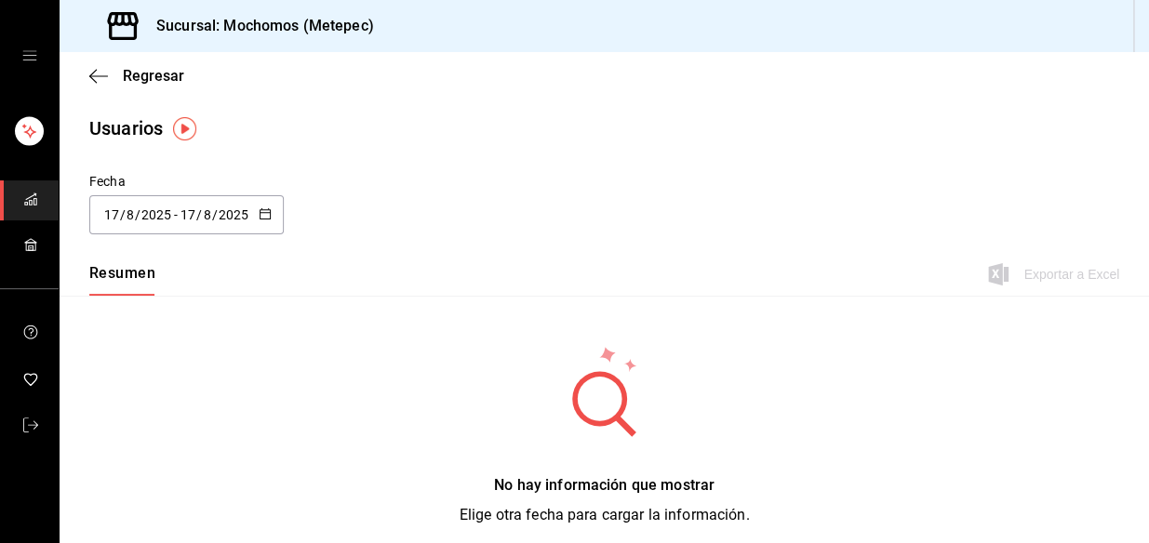
click at [260, 223] on div "[DATE] [DATE] - [DATE] [DATE]" at bounding box center [186, 214] width 194 height 39
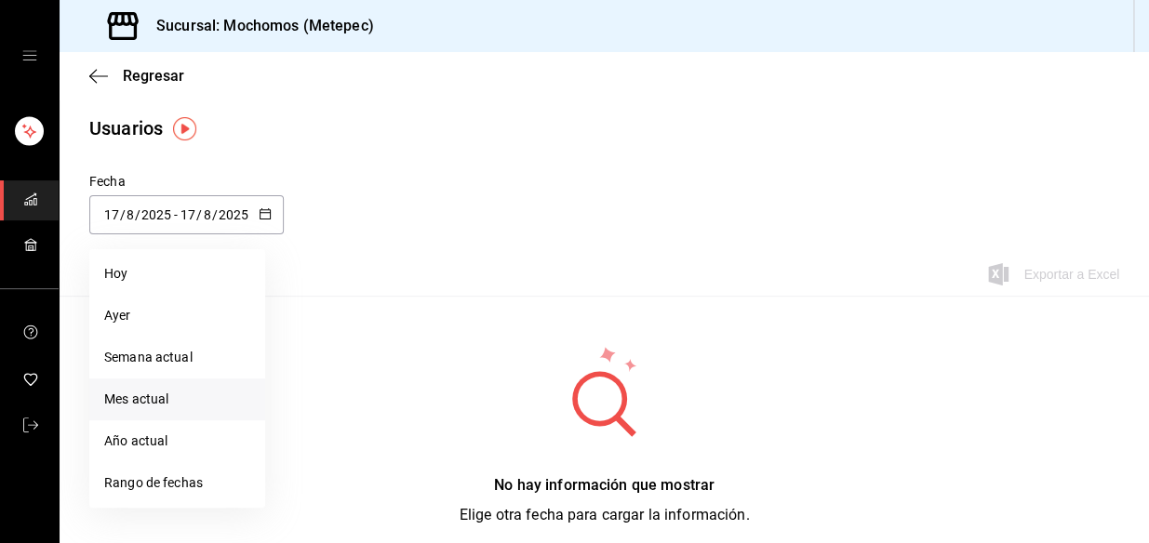
click at [163, 394] on li "Mes actual" at bounding box center [177, 400] width 176 height 42
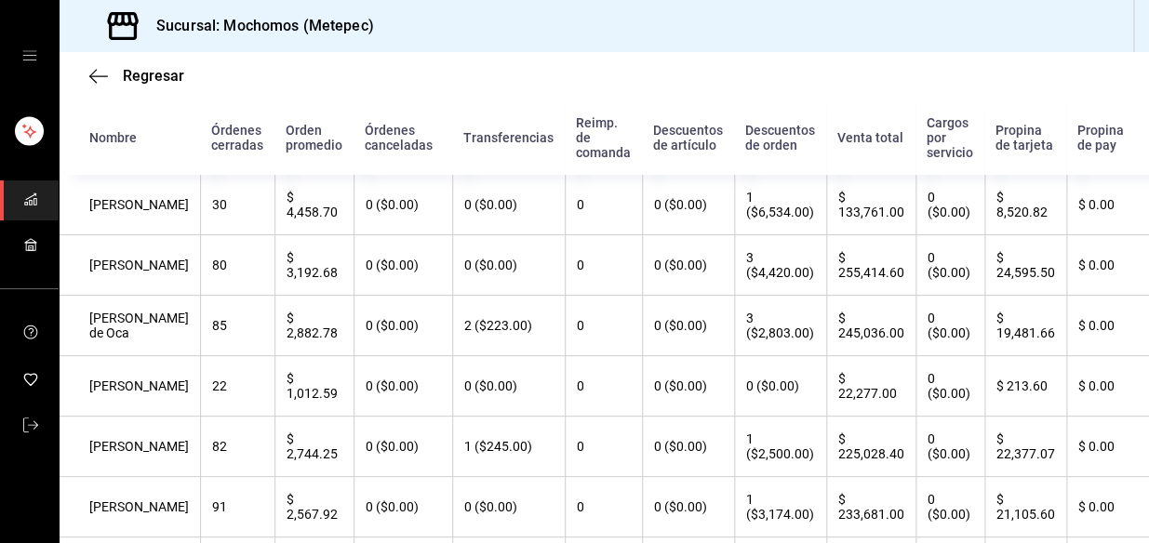
scroll to position [168, 0]
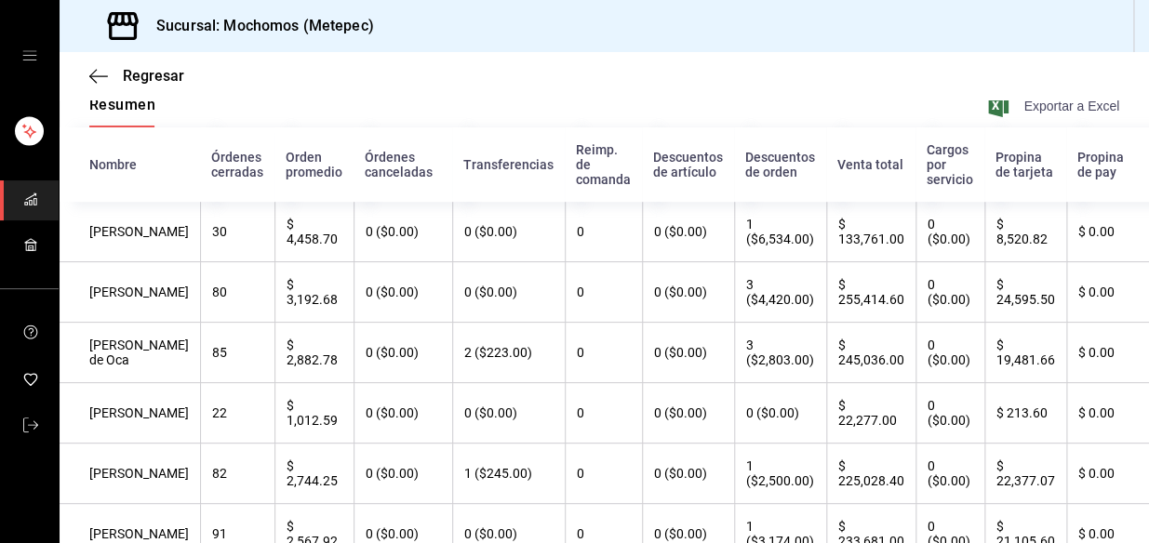
click at [1025, 107] on span "Exportar a Excel" at bounding box center [1055, 106] width 127 height 22
click at [635, 58] on div "Regresar" at bounding box center [605, 75] width 1090 height 47
click at [1041, 100] on span "Exportar a Excel" at bounding box center [1055, 106] width 127 height 22
